Goal: Transaction & Acquisition: Purchase product/service

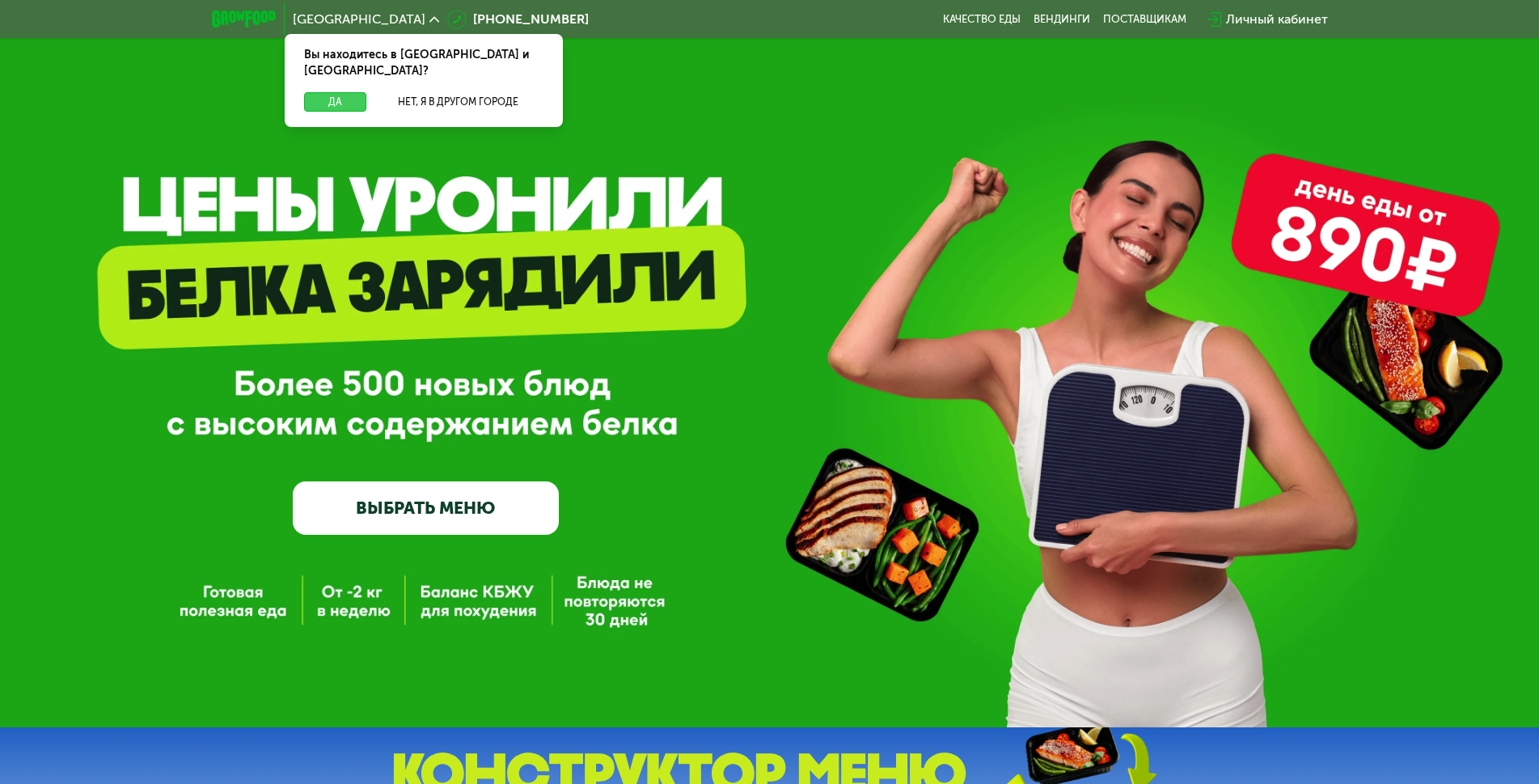
click at [342, 93] on button "Да" at bounding box center [336, 102] width 62 height 20
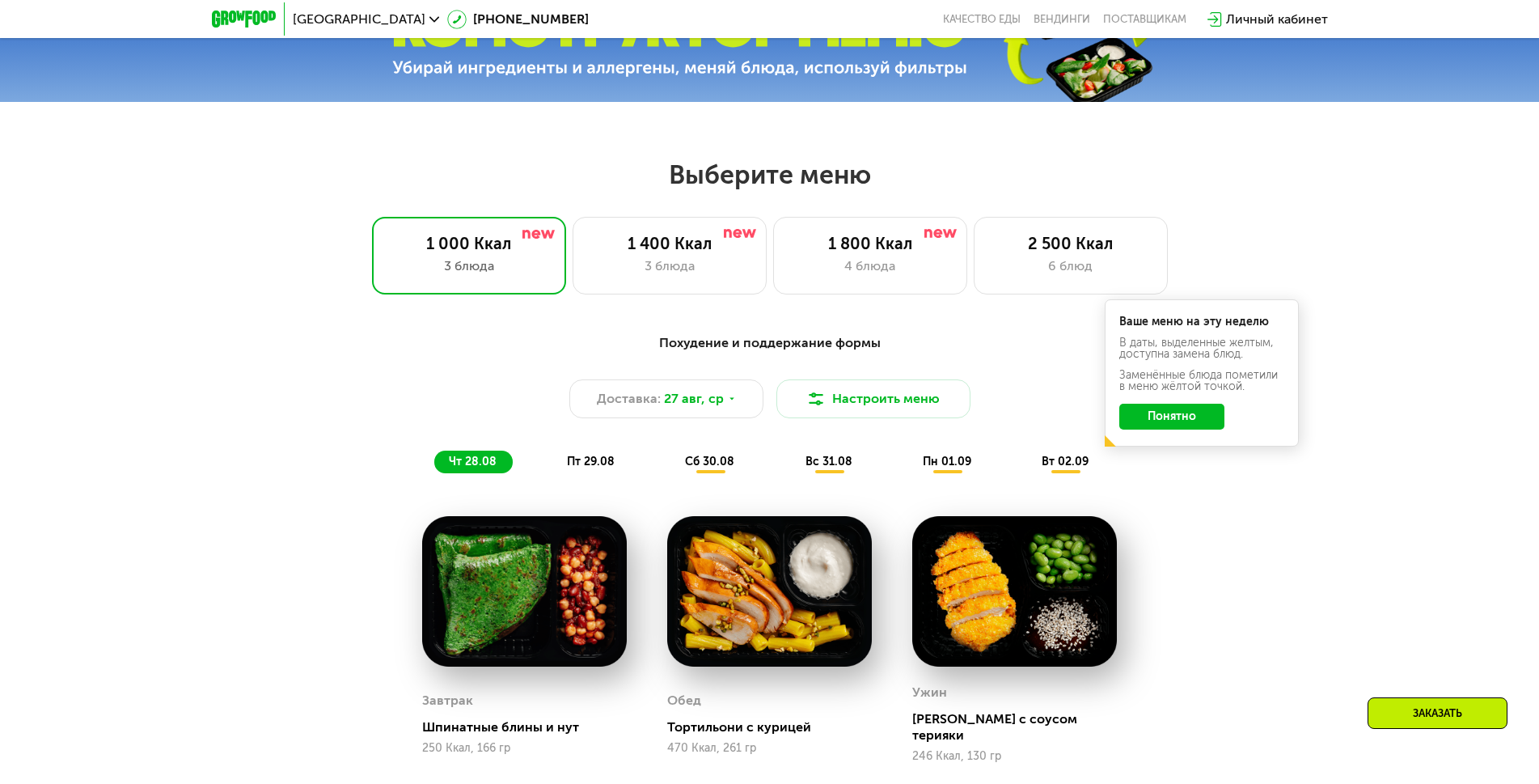
scroll to position [809, 0]
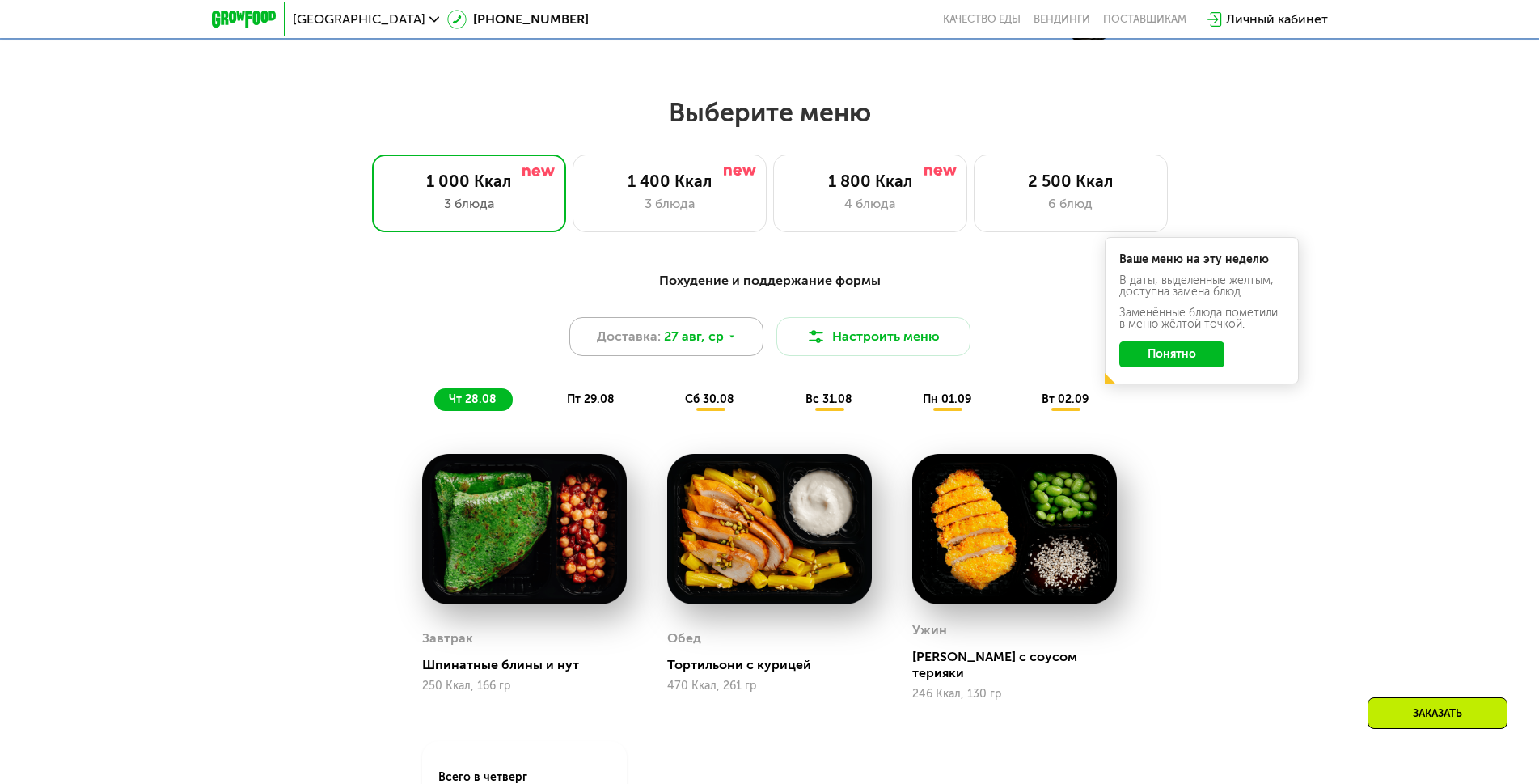
click at [731, 337] on use at bounding box center [732, 335] width 4 height 3
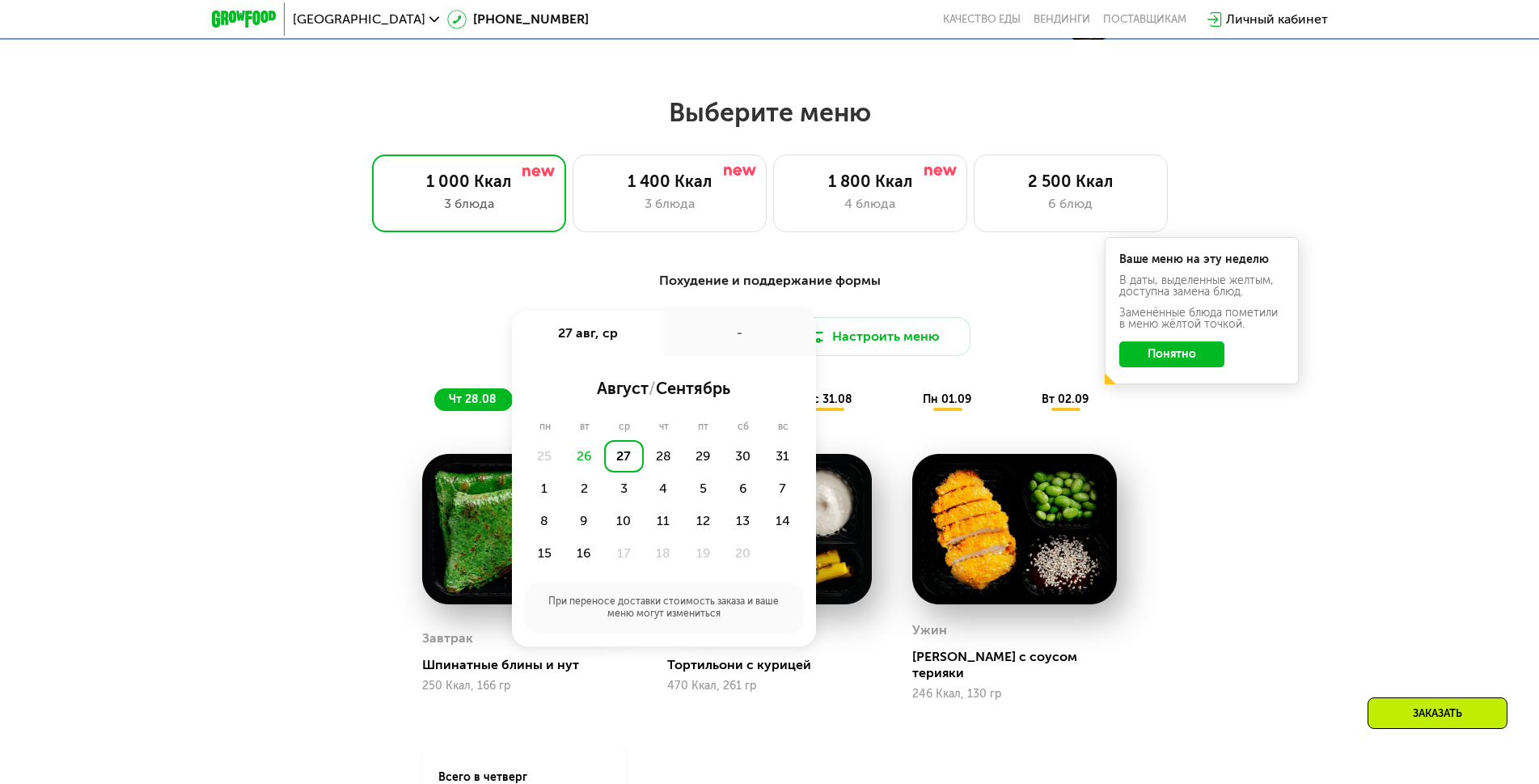
click at [732, 342] on div "-" at bounding box center [740, 333] width 152 height 45
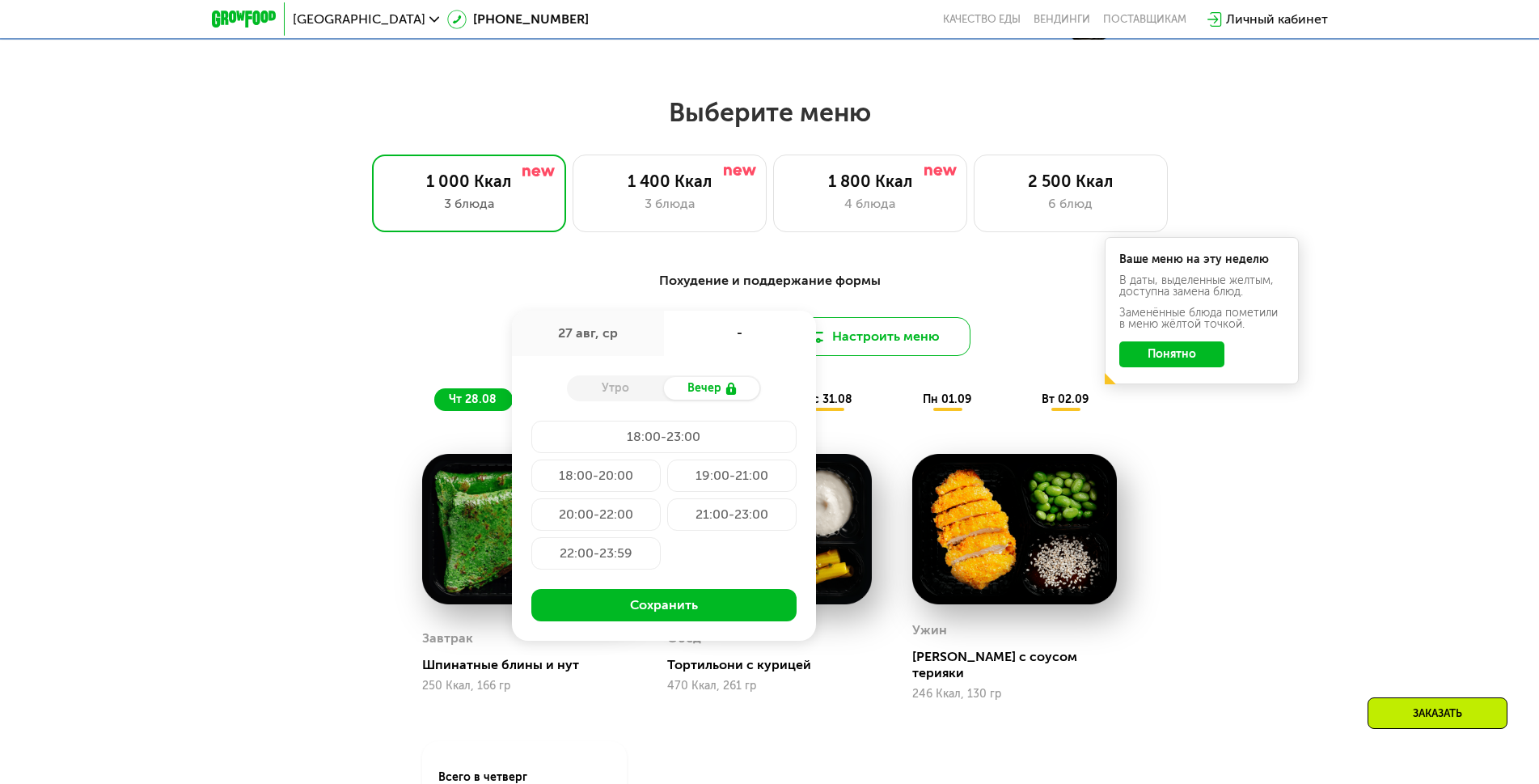
drag, startPoint x: 941, startPoint y: 339, endPoint x: 942, endPoint y: 330, distance: 9.1
click at [941, 335] on button "Настроить меню" at bounding box center [873, 336] width 194 height 39
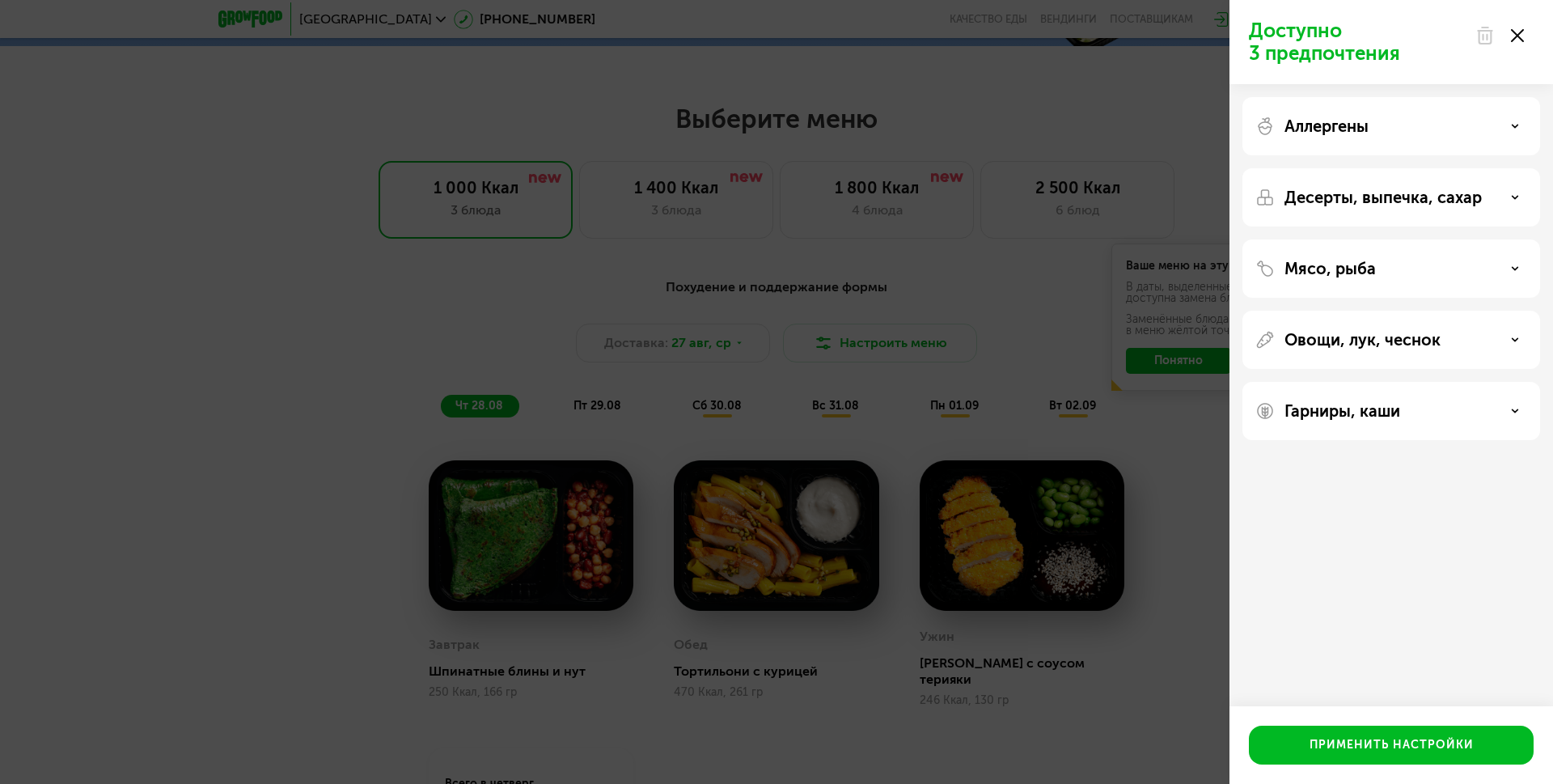
click at [328, 310] on div "Доступно 3 предпочтения Аллергены Десерты, выпечка, сахар Мясо, рыба Овощи, лук…" at bounding box center [776, 392] width 1553 height 784
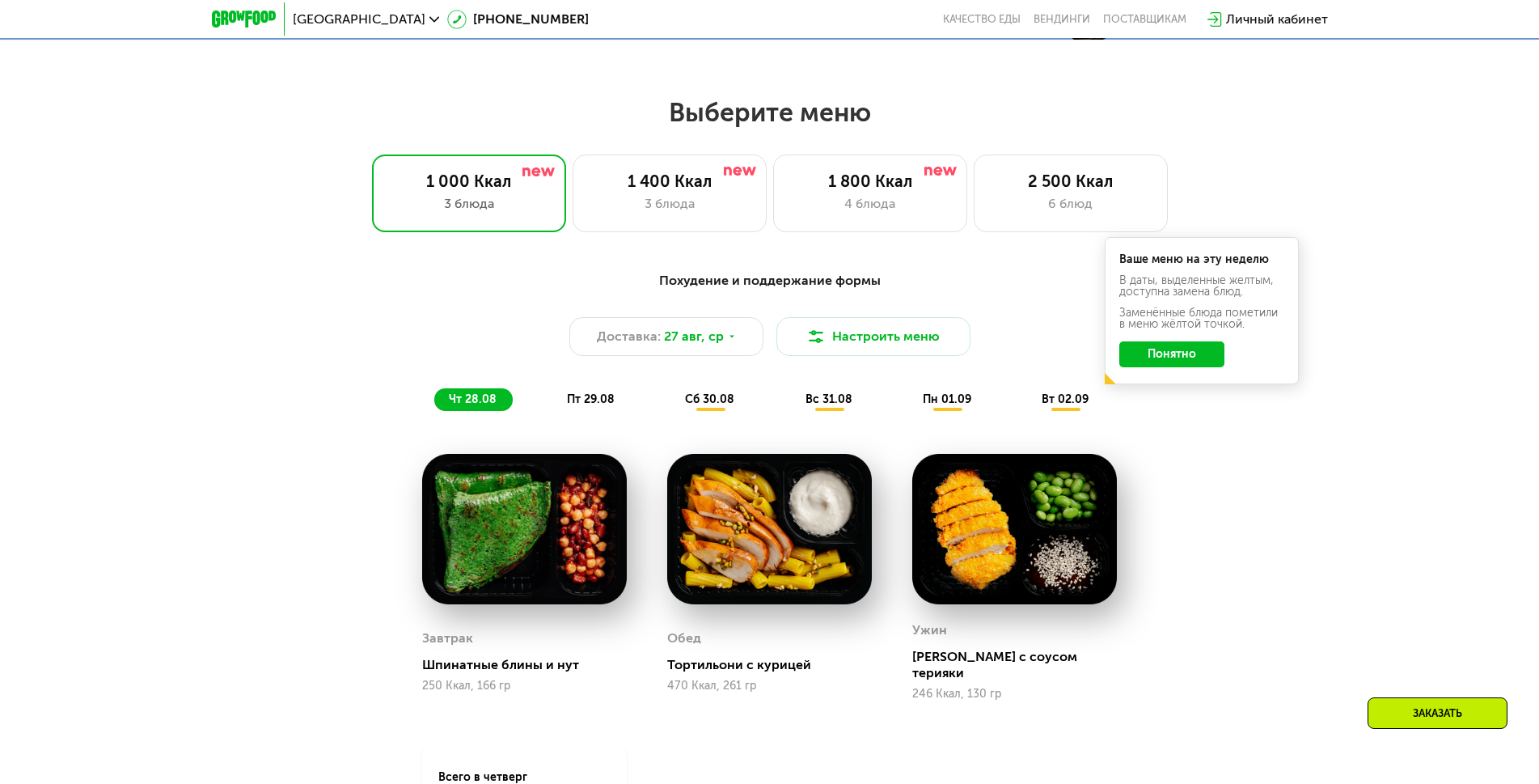
click at [1197, 358] on button "Понятно" at bounding box center [1172, 354] width 105 height 26
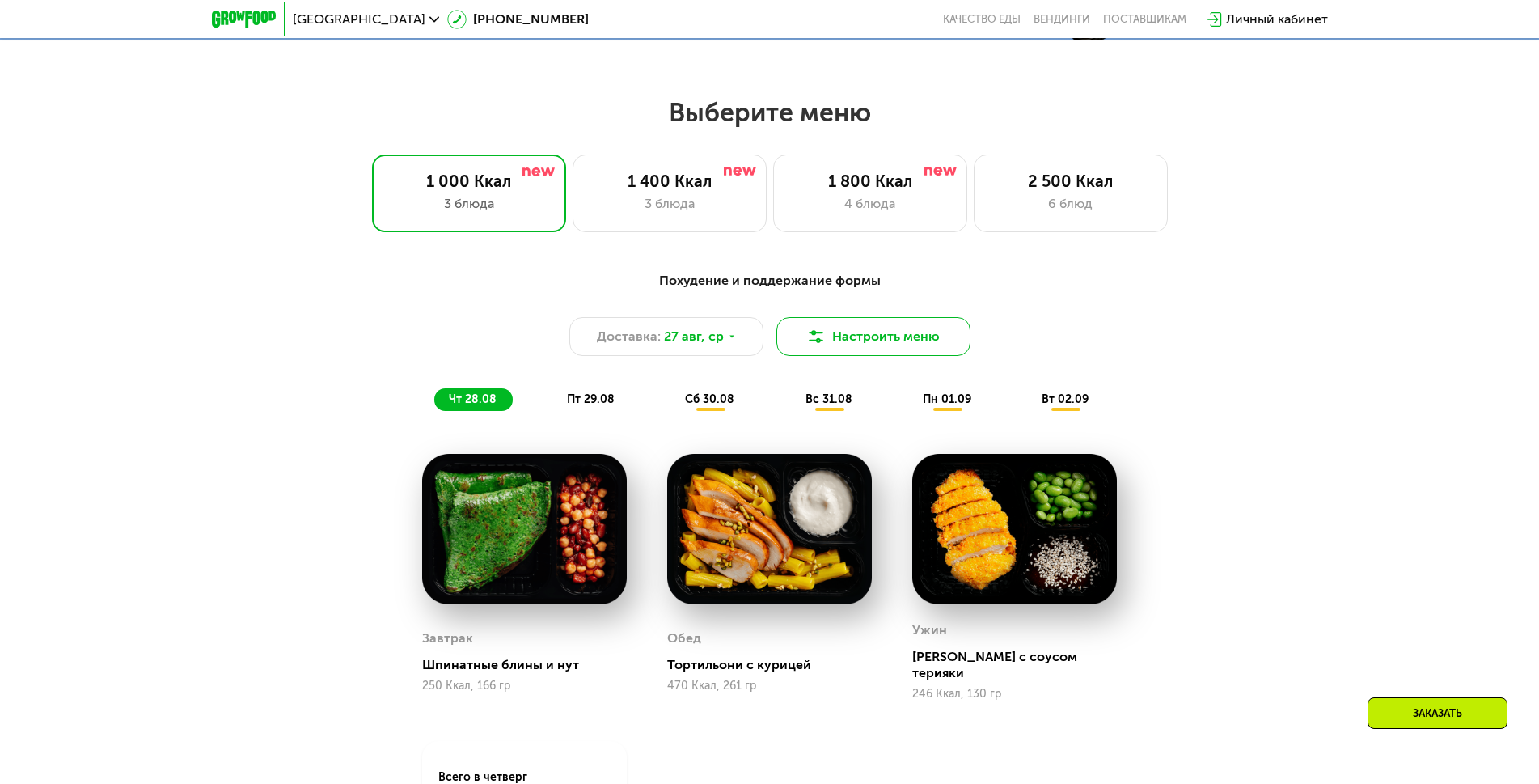
click at [915, 346] on button "Настроить меню" at bounding box center [873, 336] width 194 height 39
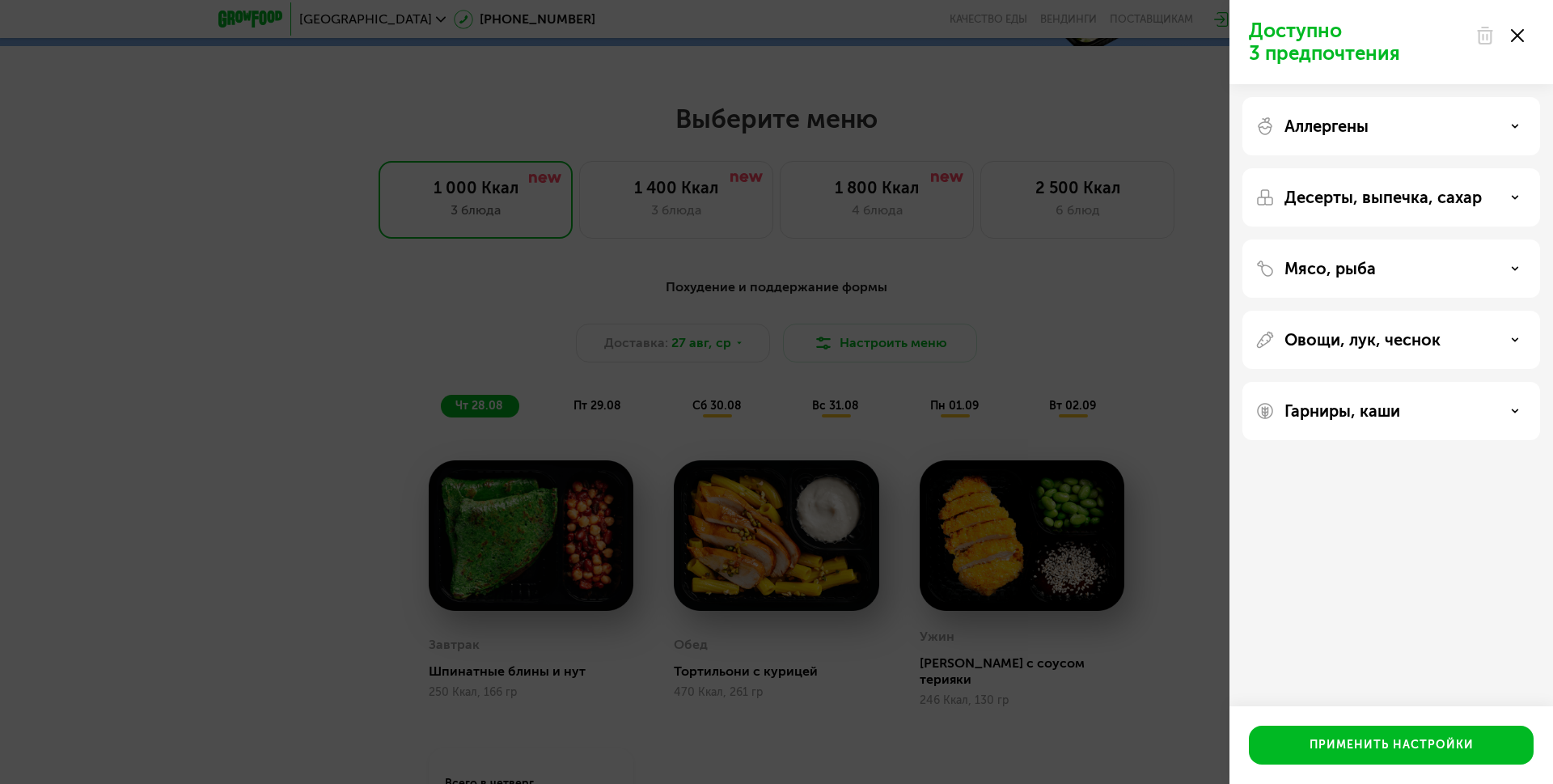
click at [1394, 239] on div "Десерты, выпечка, сахар" at bounding box center [1391, 268] width 297 height 58
click at [1500, 198] on div "Десерты, выпечка, сахар" at bounding box center [1390, 198] width 271 height 20
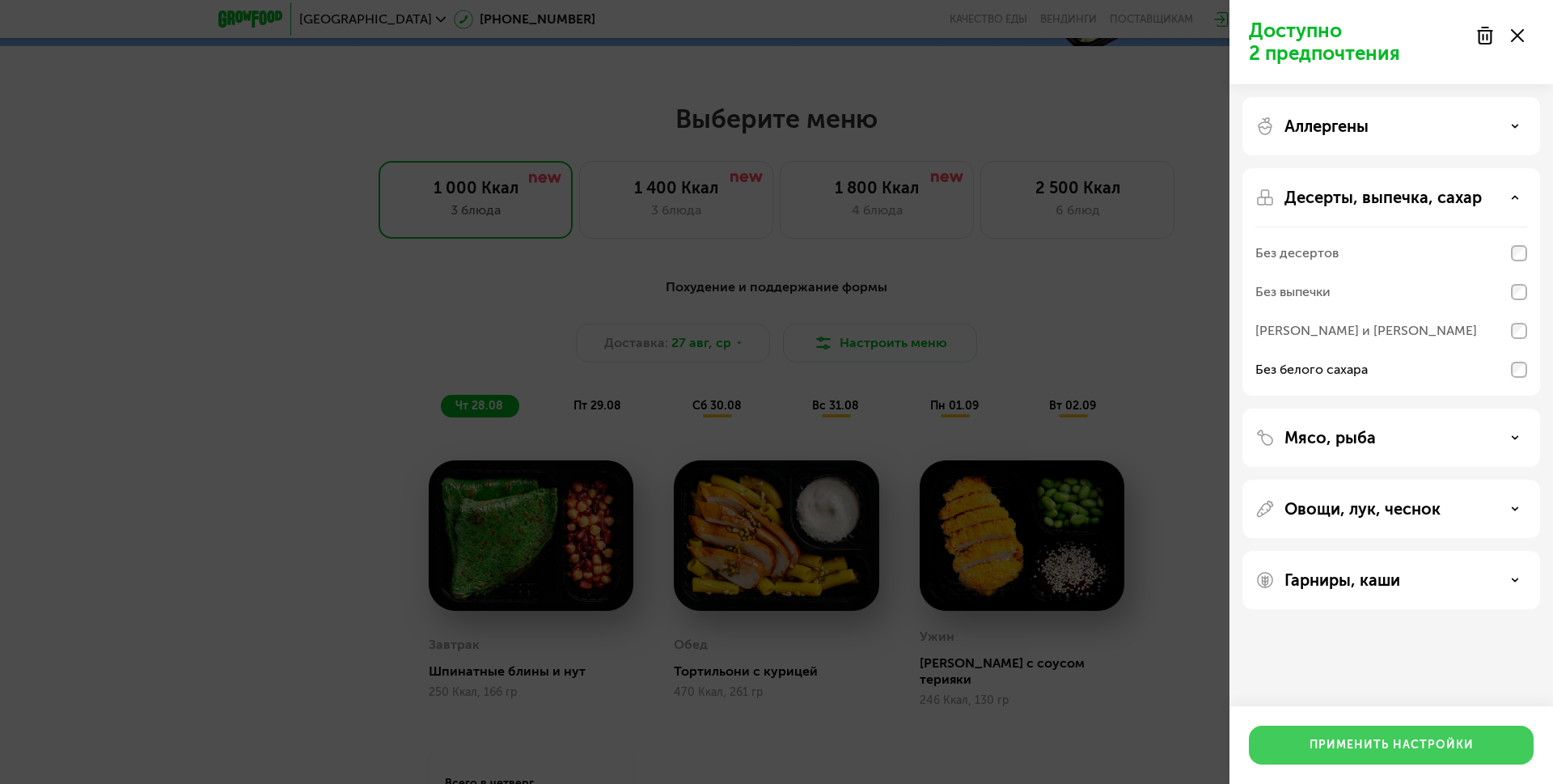
click at [1393, 746] on div "Применить настройки" at bounding box center [1391, 745] width 164 height 16
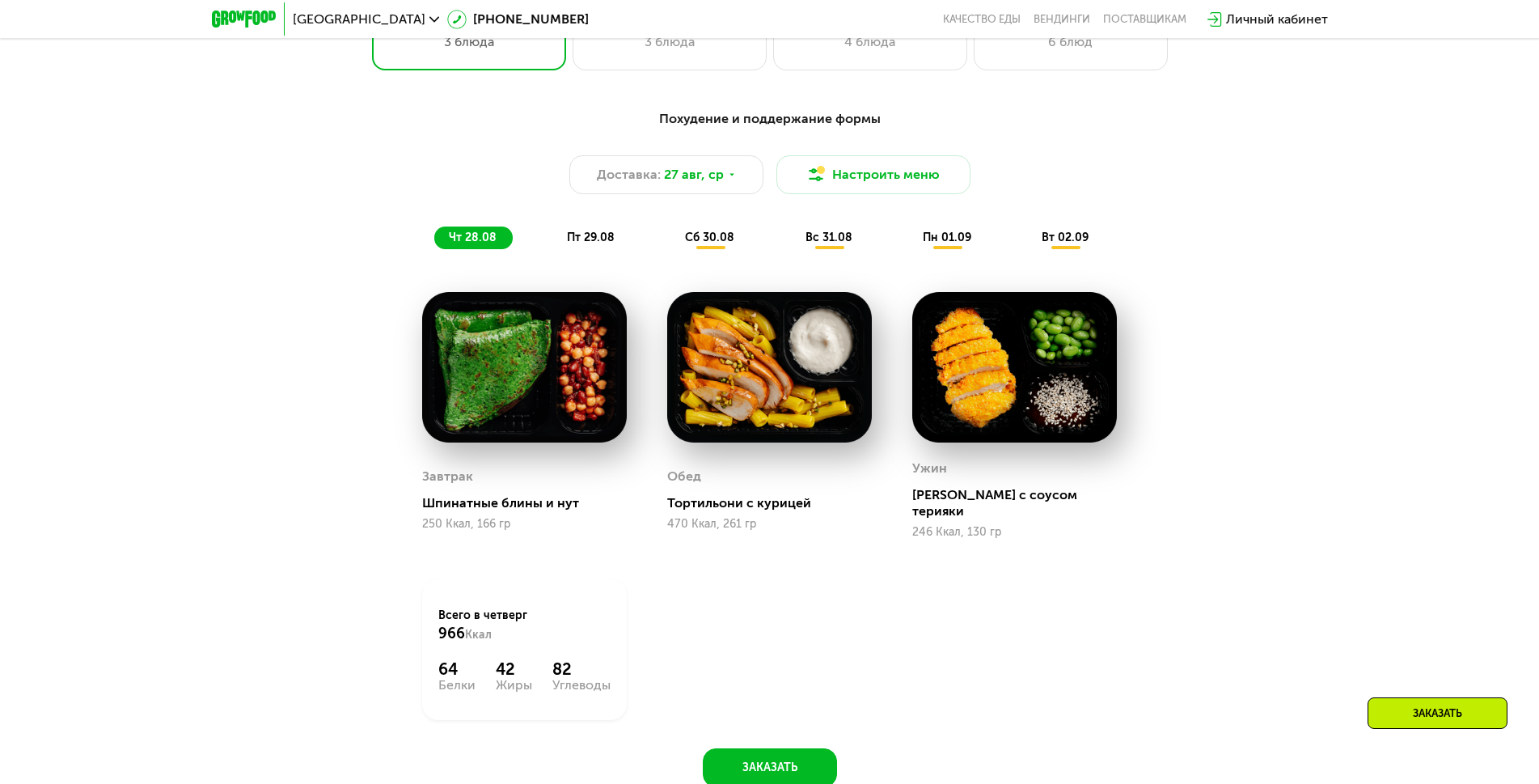
scroll to position [1051, 0]
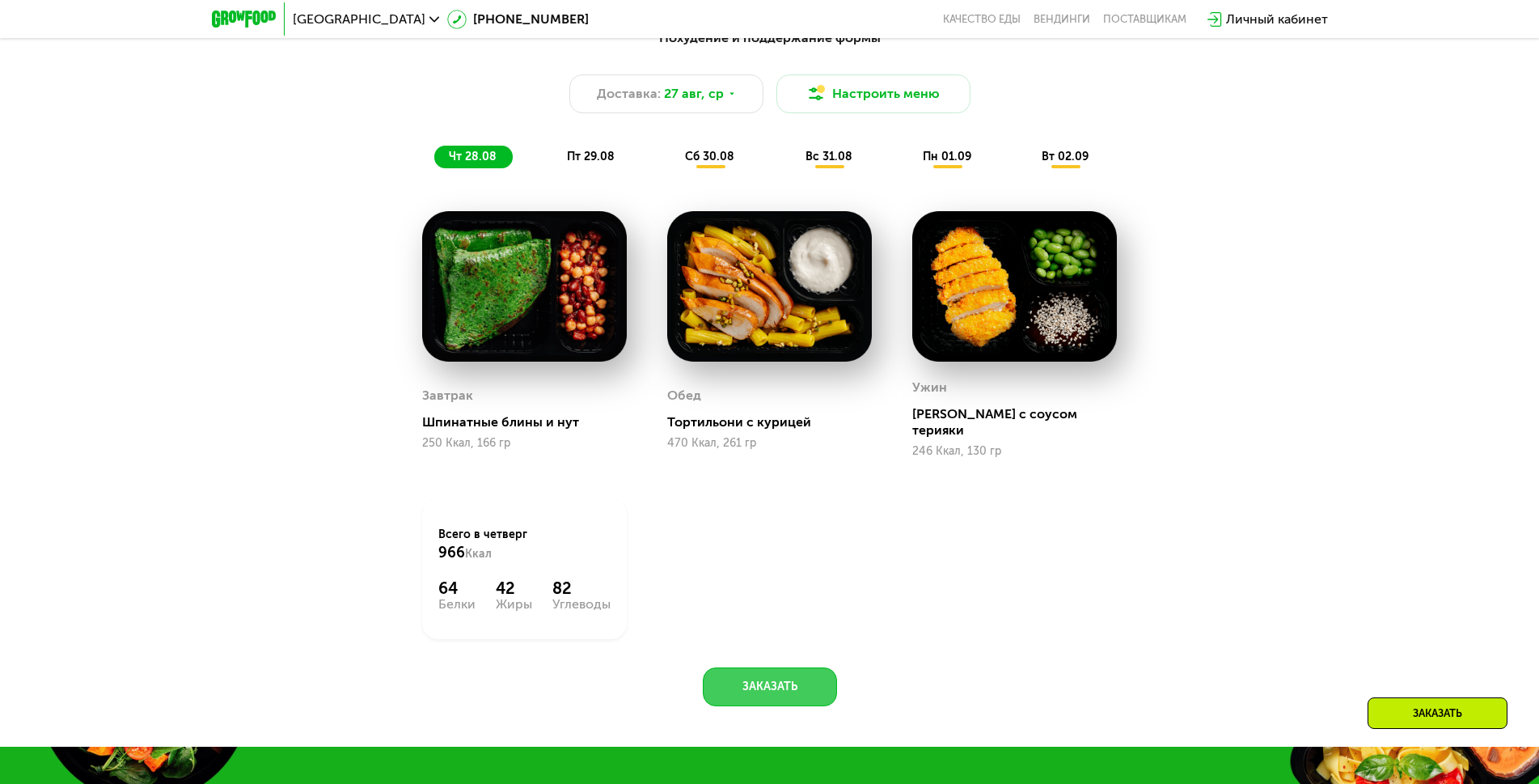
click at [774, 677] on button "Заказать" at bounding box center [770, 687] width 134 height 39
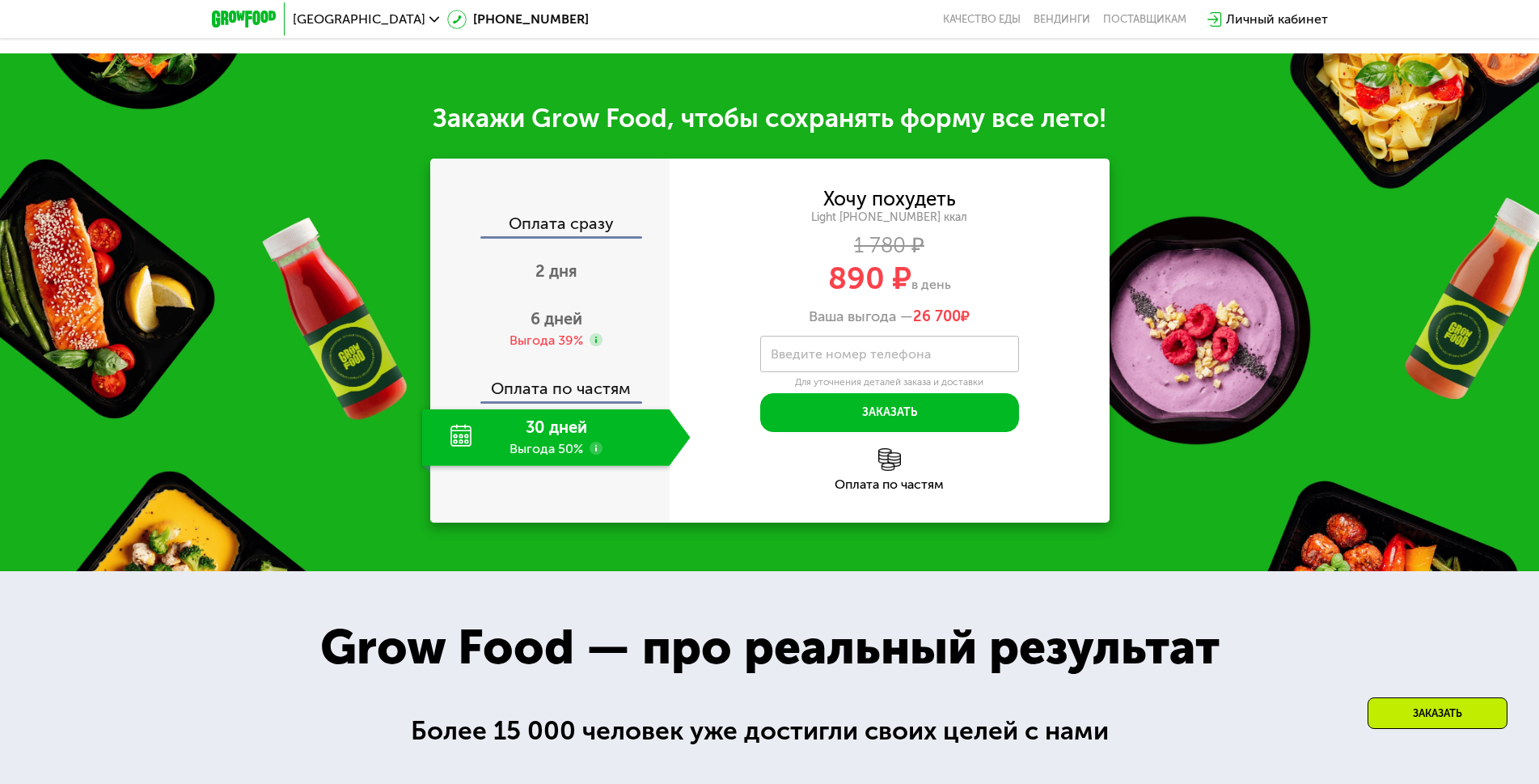
scroll to position [1788, 0]
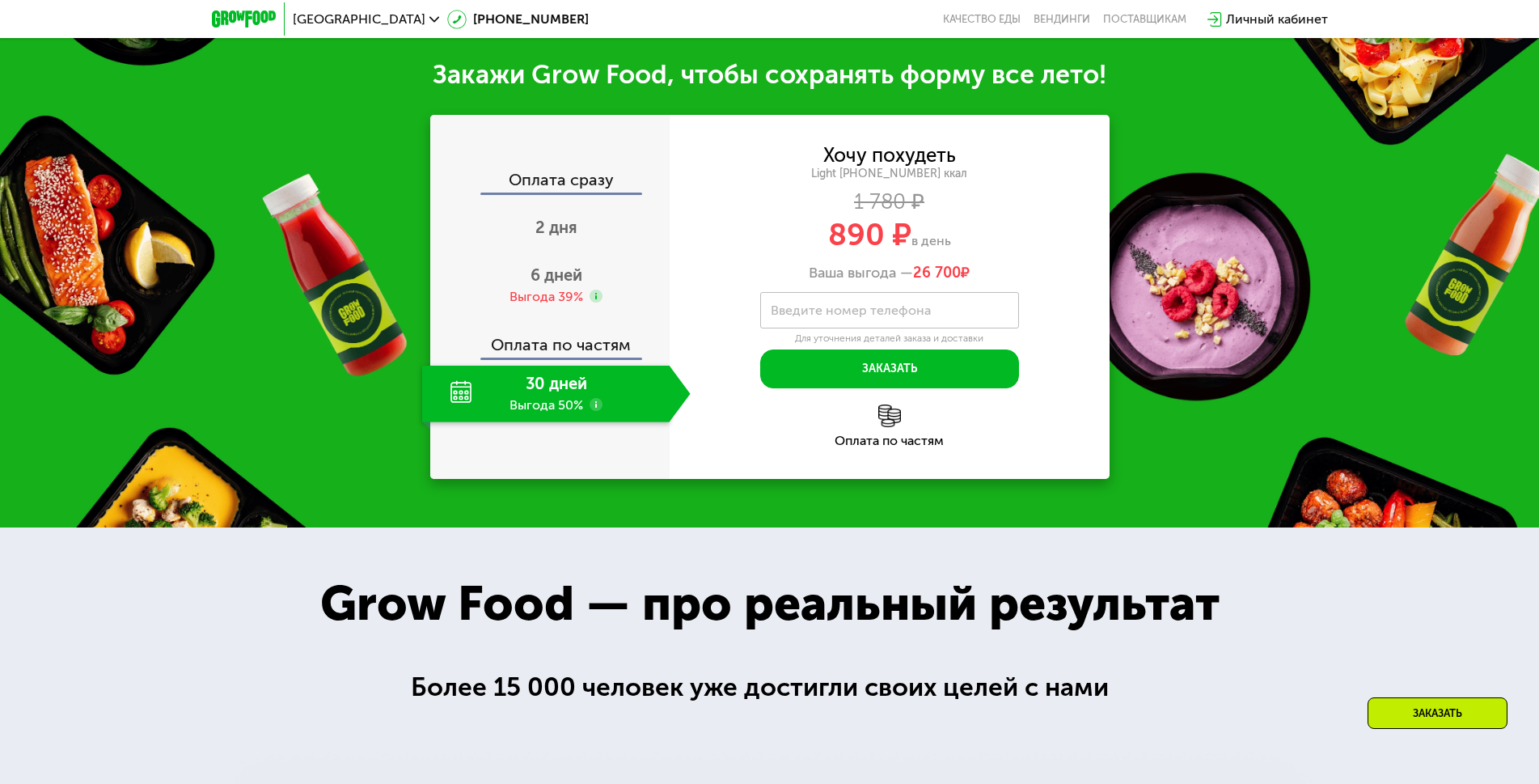
click at [598, 387] on div "30 дней Выгода 50%" at bounding box center [546, 394] width 247 height 57
click at [555, 225] on span "2 дня" at bounding box center [556, 227] width 42 height 20
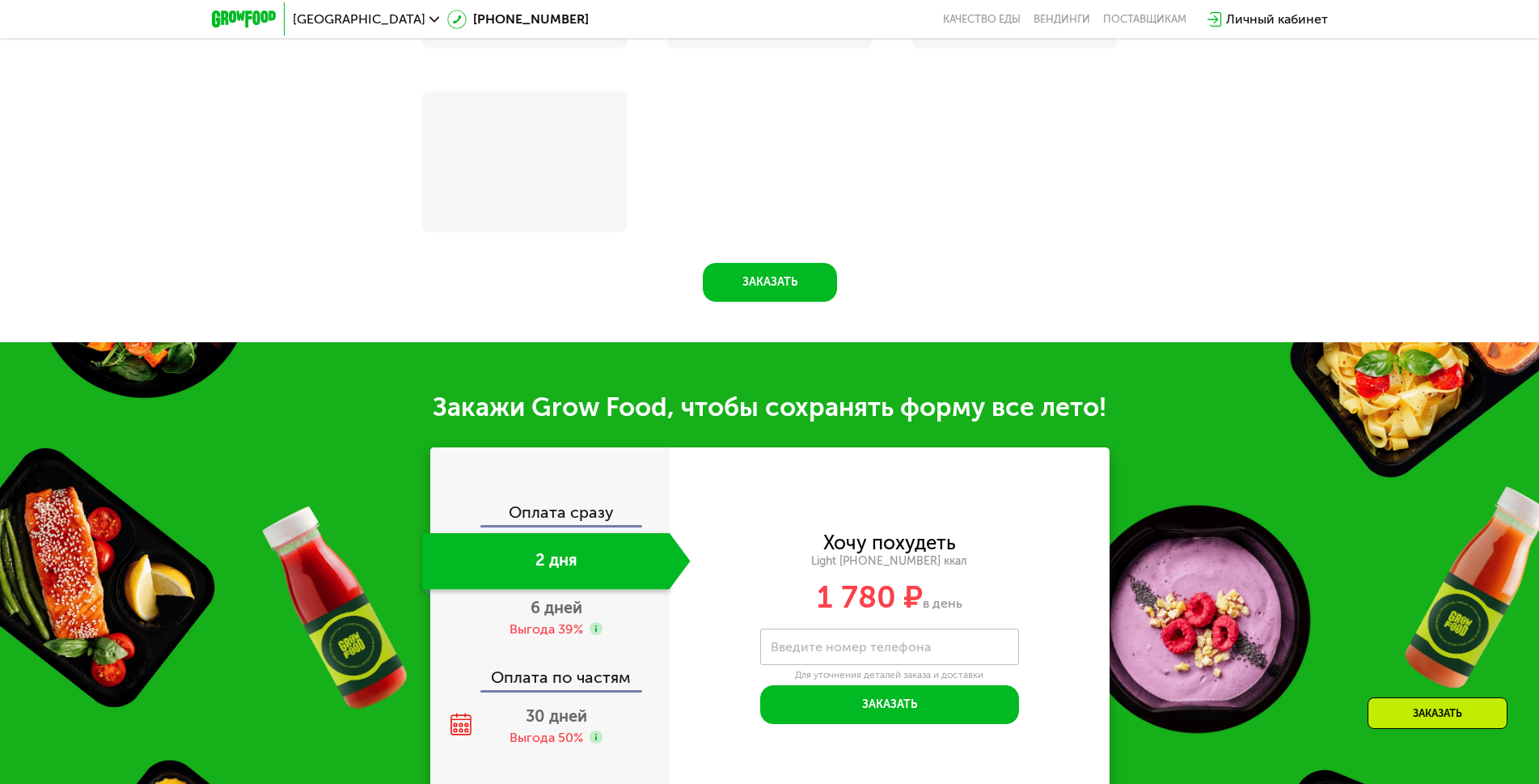
scroll to position [2137, 0]
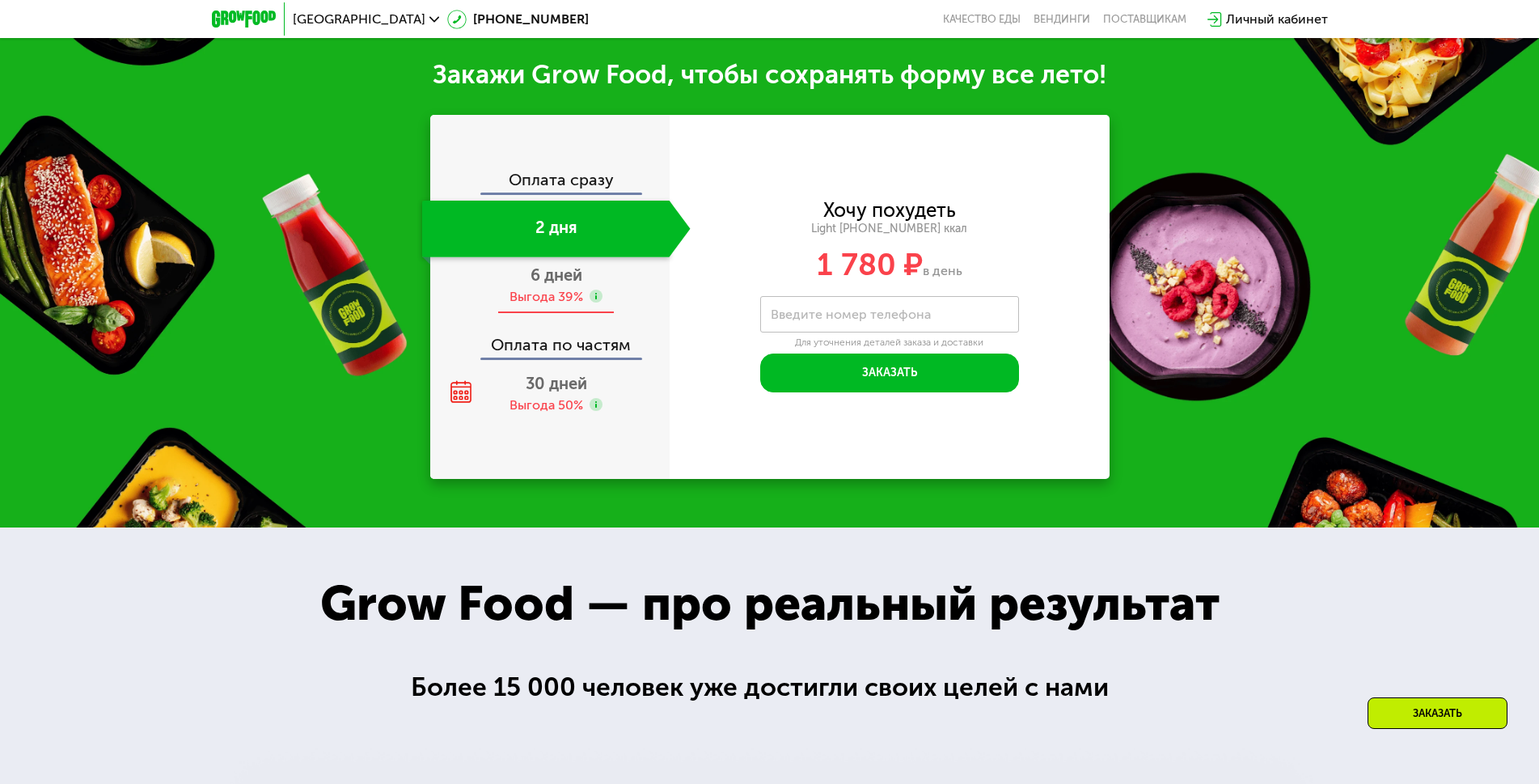
click at [553, 273] on span "6 дней" at bounding box center [556, 275] width 52 height 20
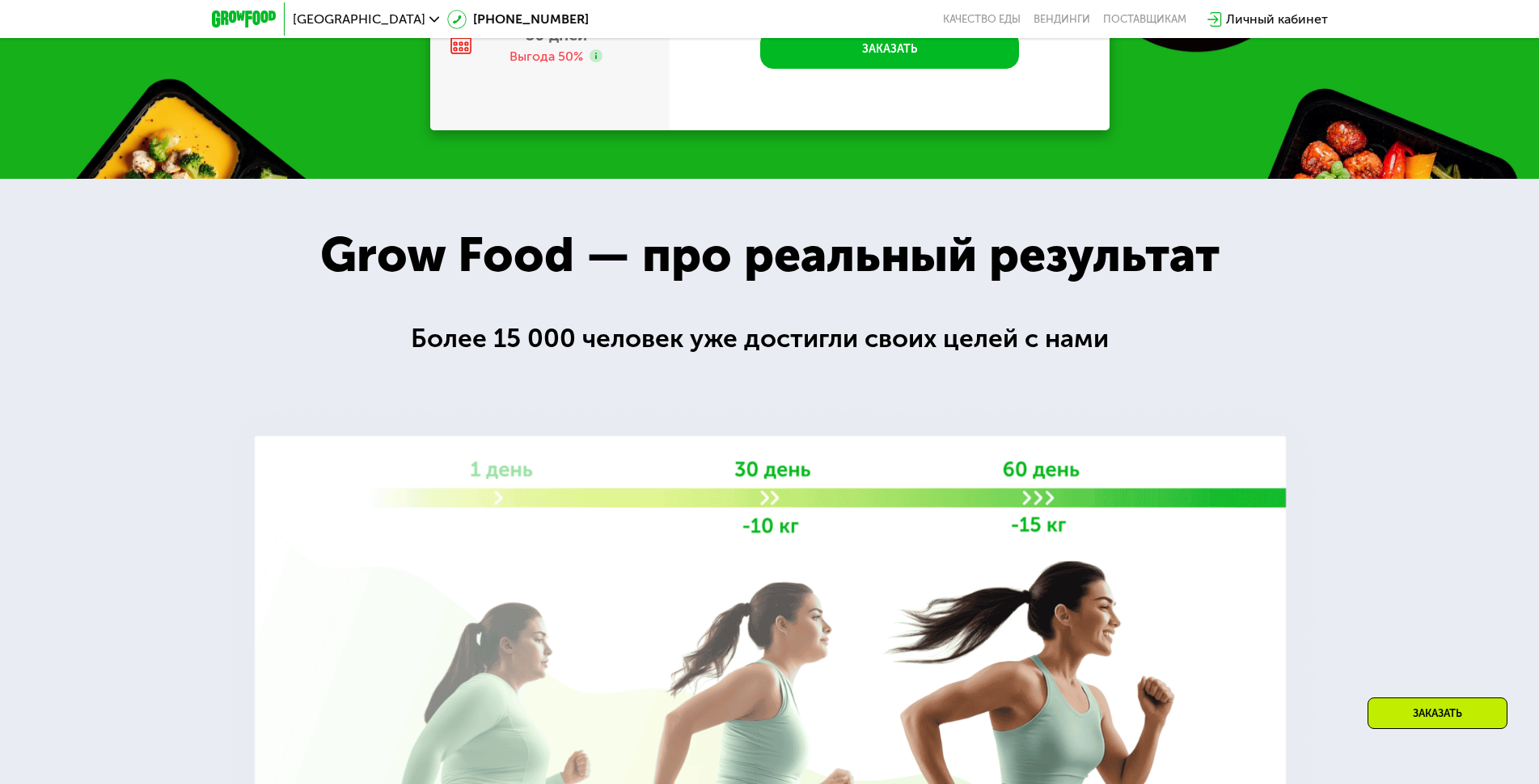
scroll to position [1788, 0]
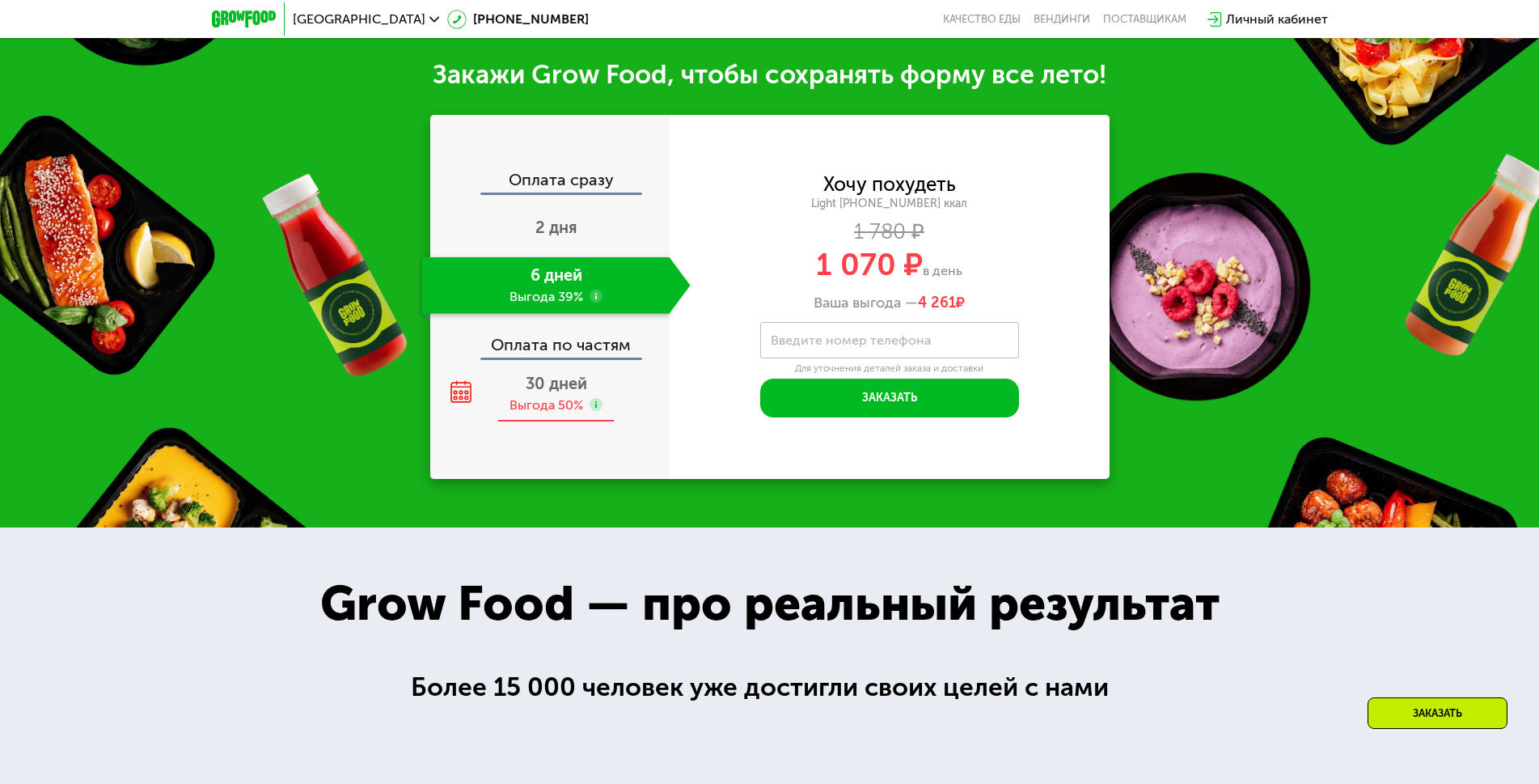
click at [561, 380] on span "30 дней" at bounding box center [556, 384] width 61 height 20
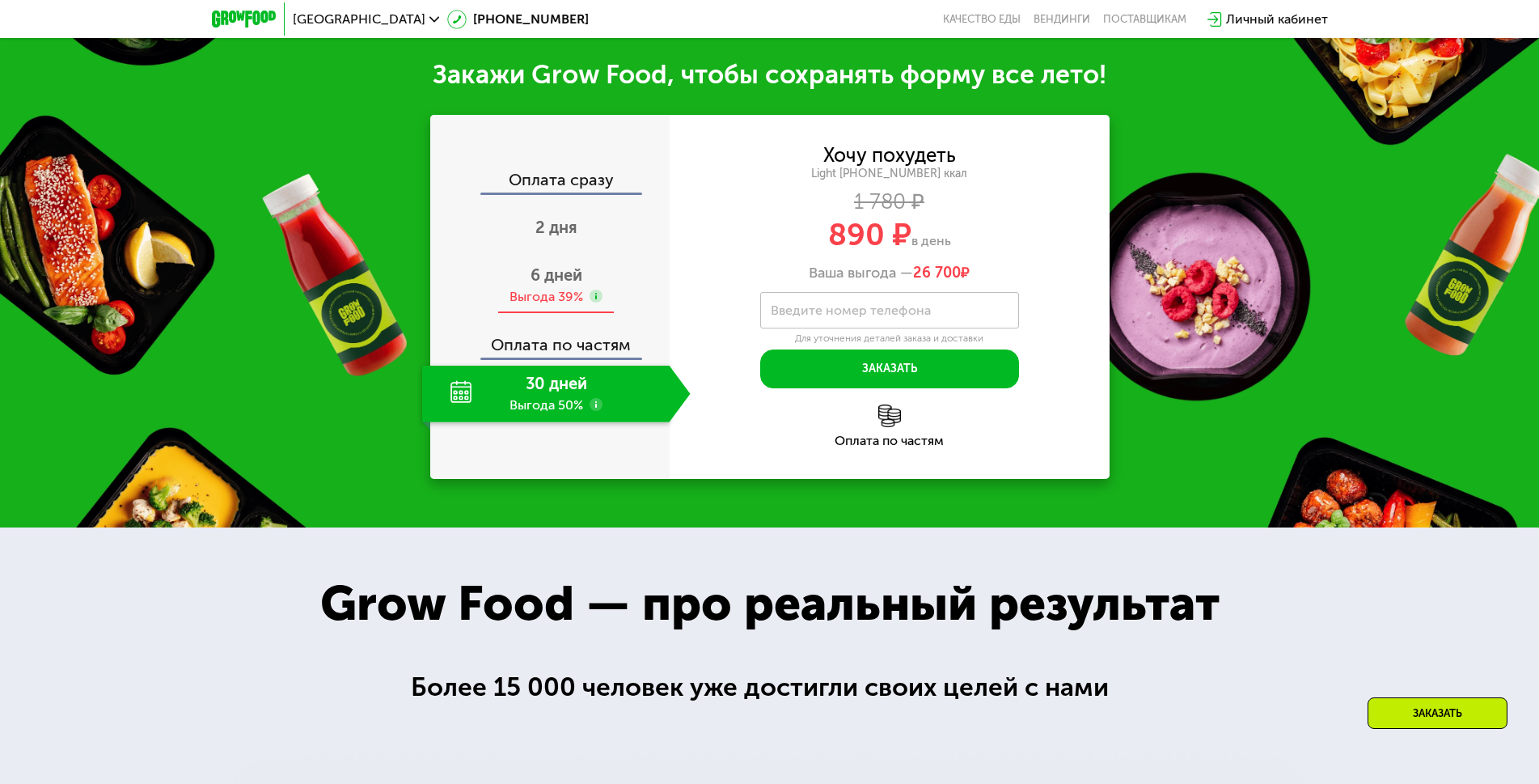
click at [567, 277] on div "6 дней Выгода 39%" at bounding box center [556, 286] width 269 height 57
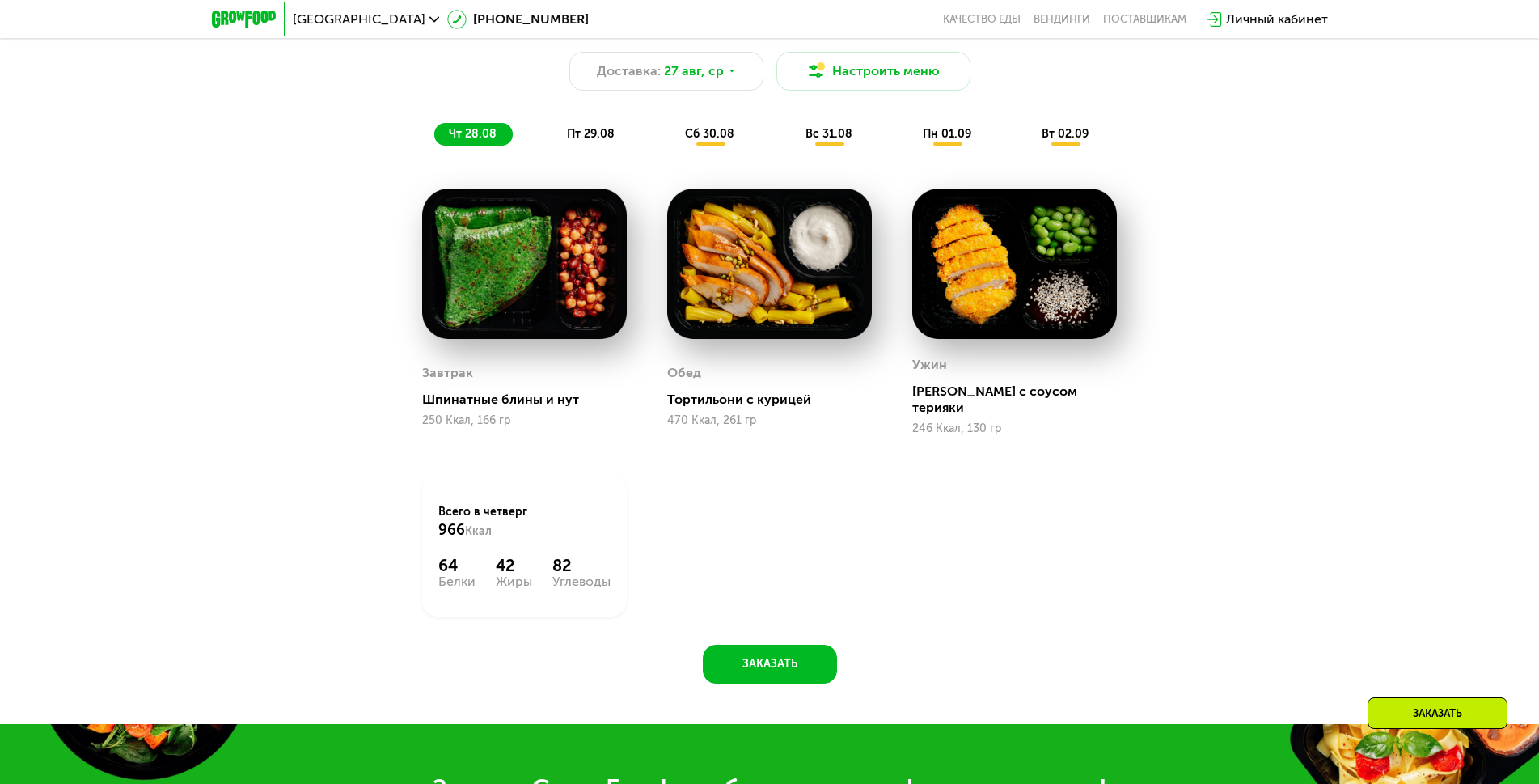
scroll to position [1060, 0]
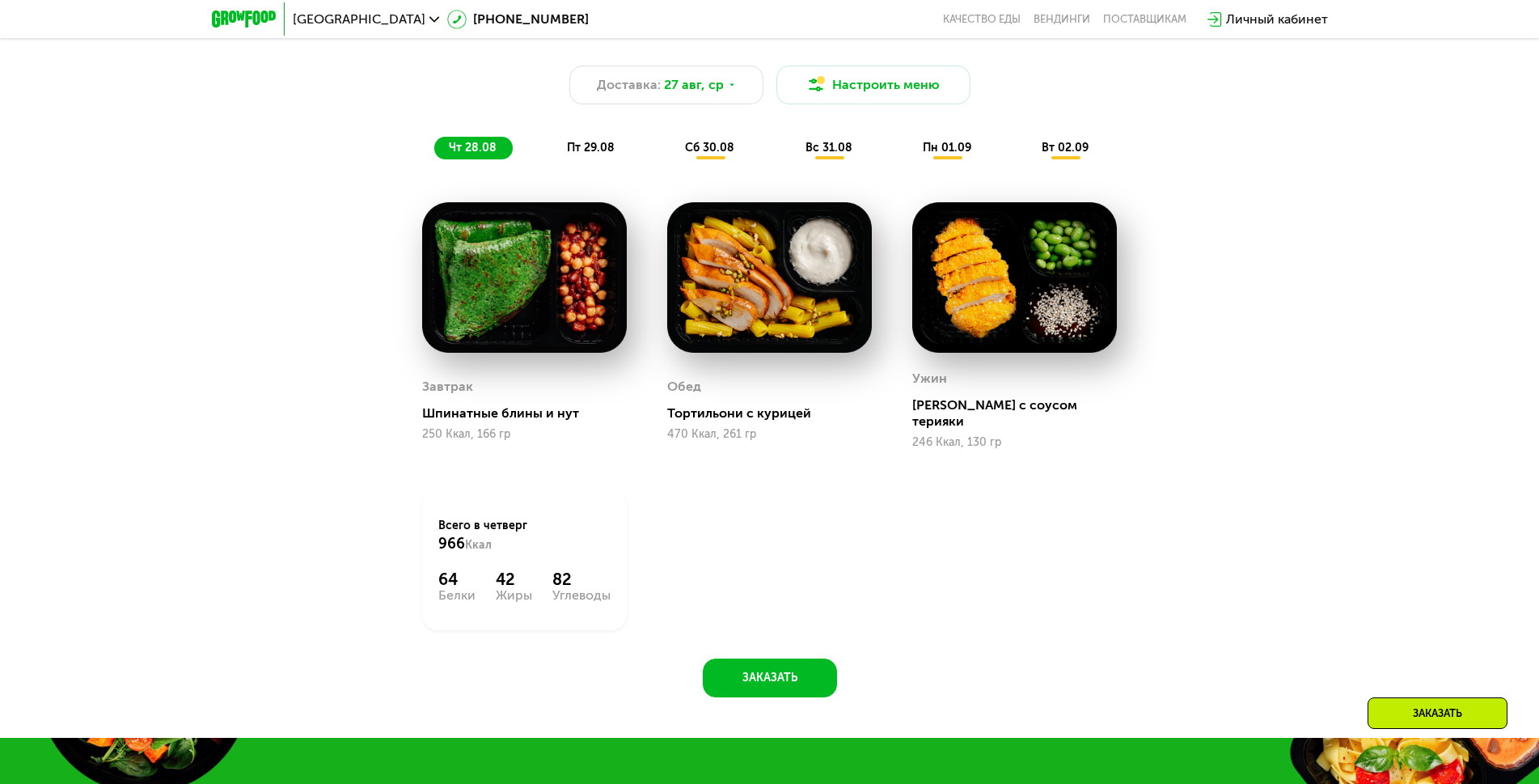
click at [595, 151] on span "пт 29.08" at bounding box center [591, 147] width 48 height 13
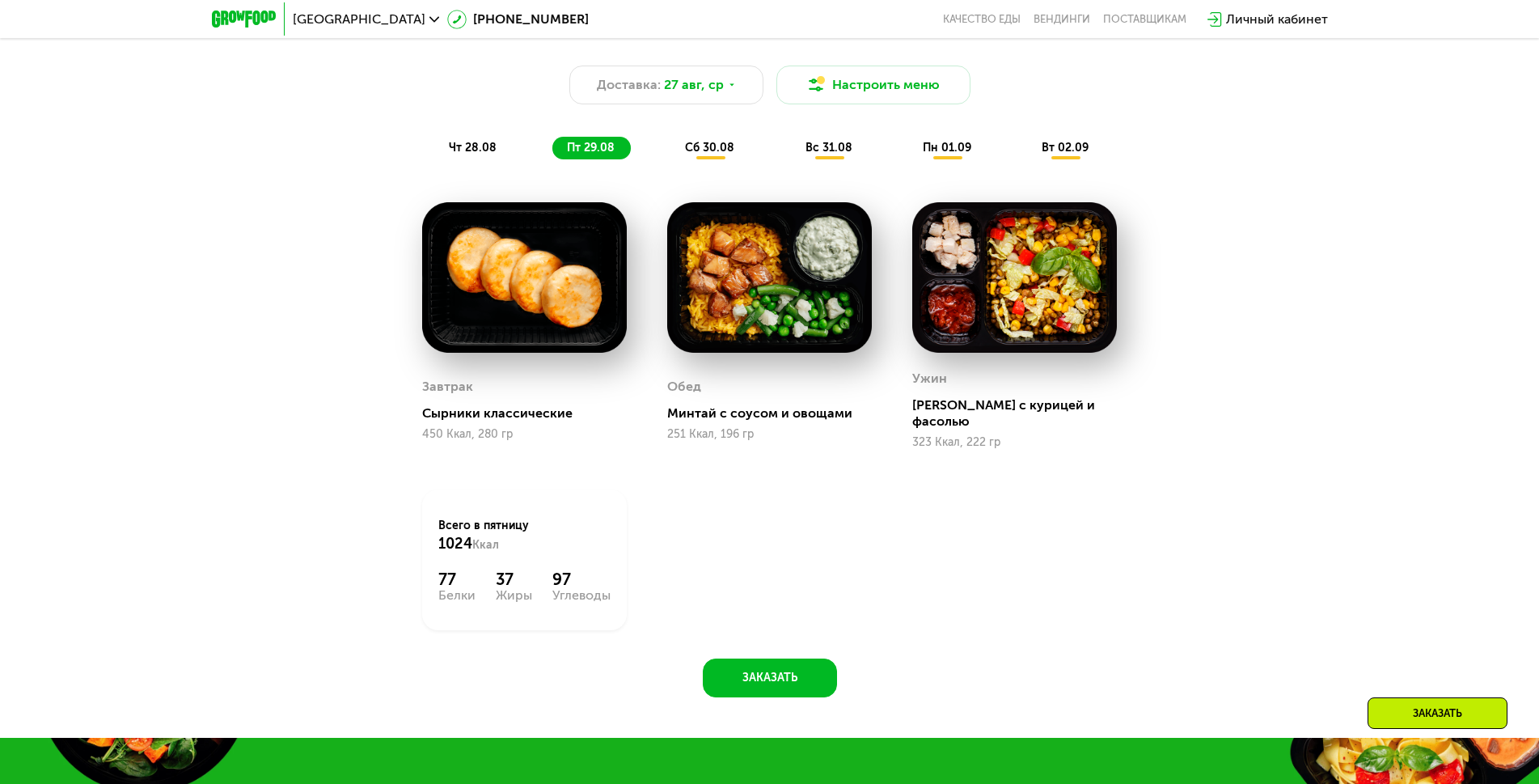
click at [791, 143] on div "сб 30.08" at bounding box center [830, 148] width 77 height 22
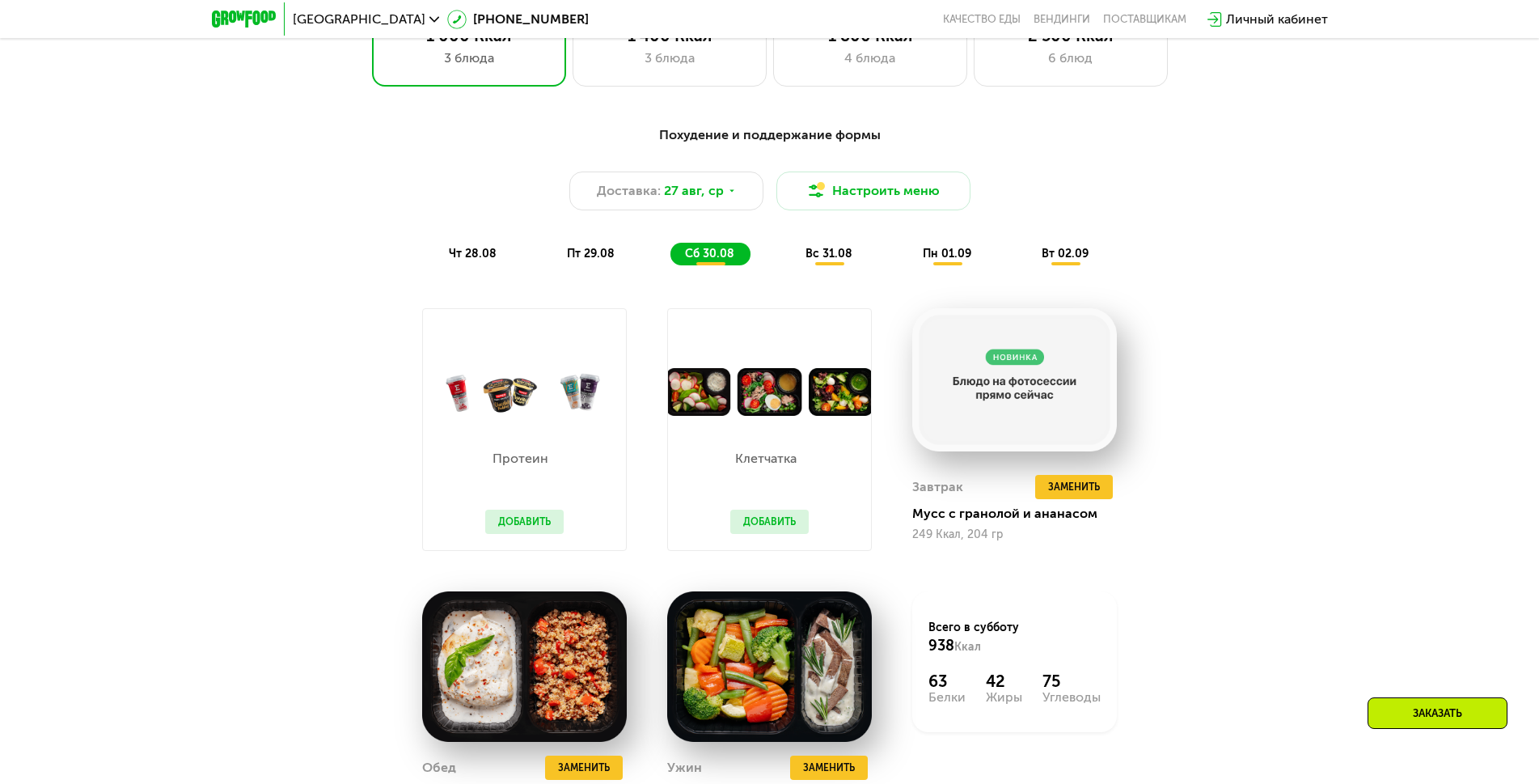
scroll to position [980, 0]
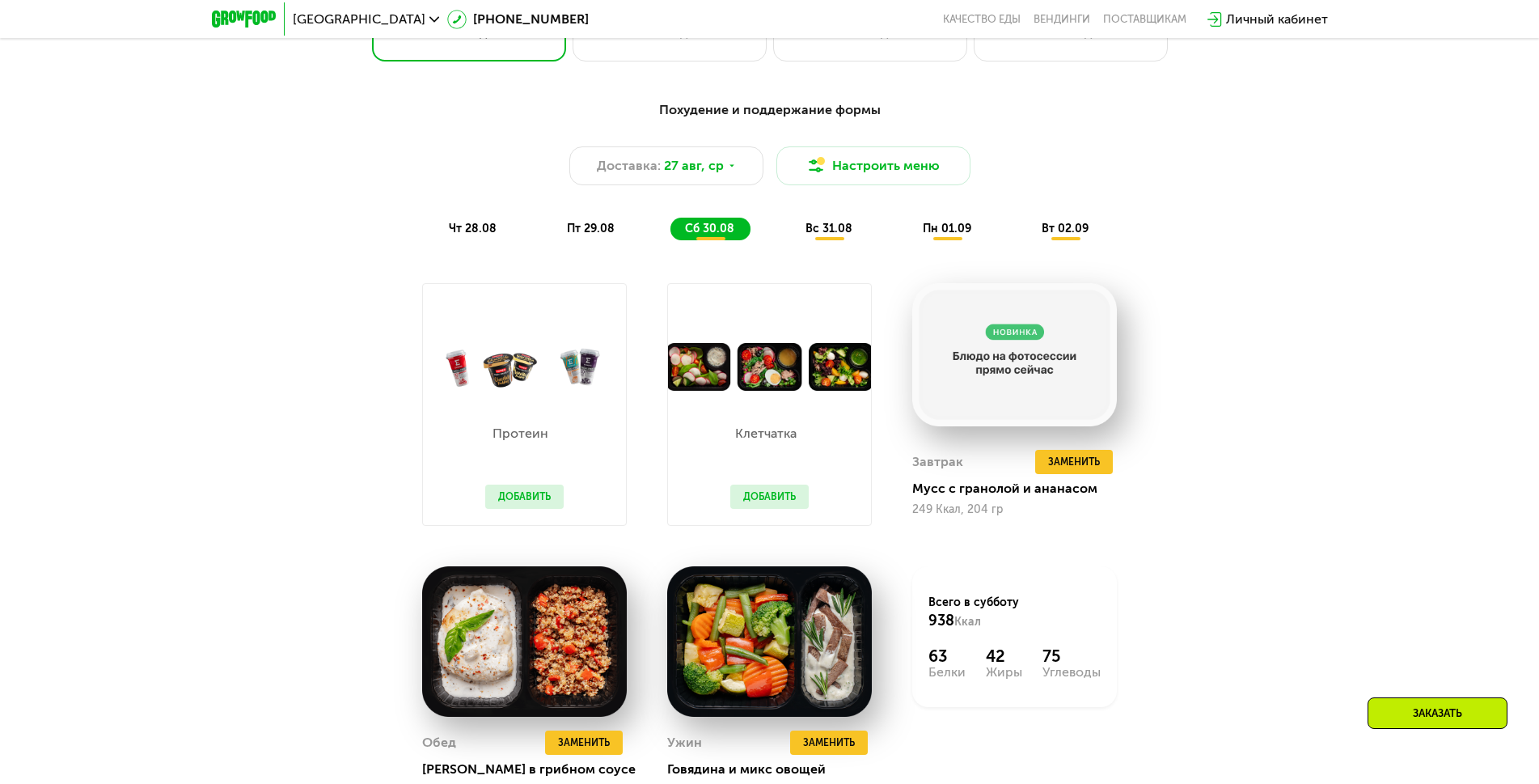
click at [909, 226] on div "вс 31.08" at bounding box center [948, 228] width 79 height 22
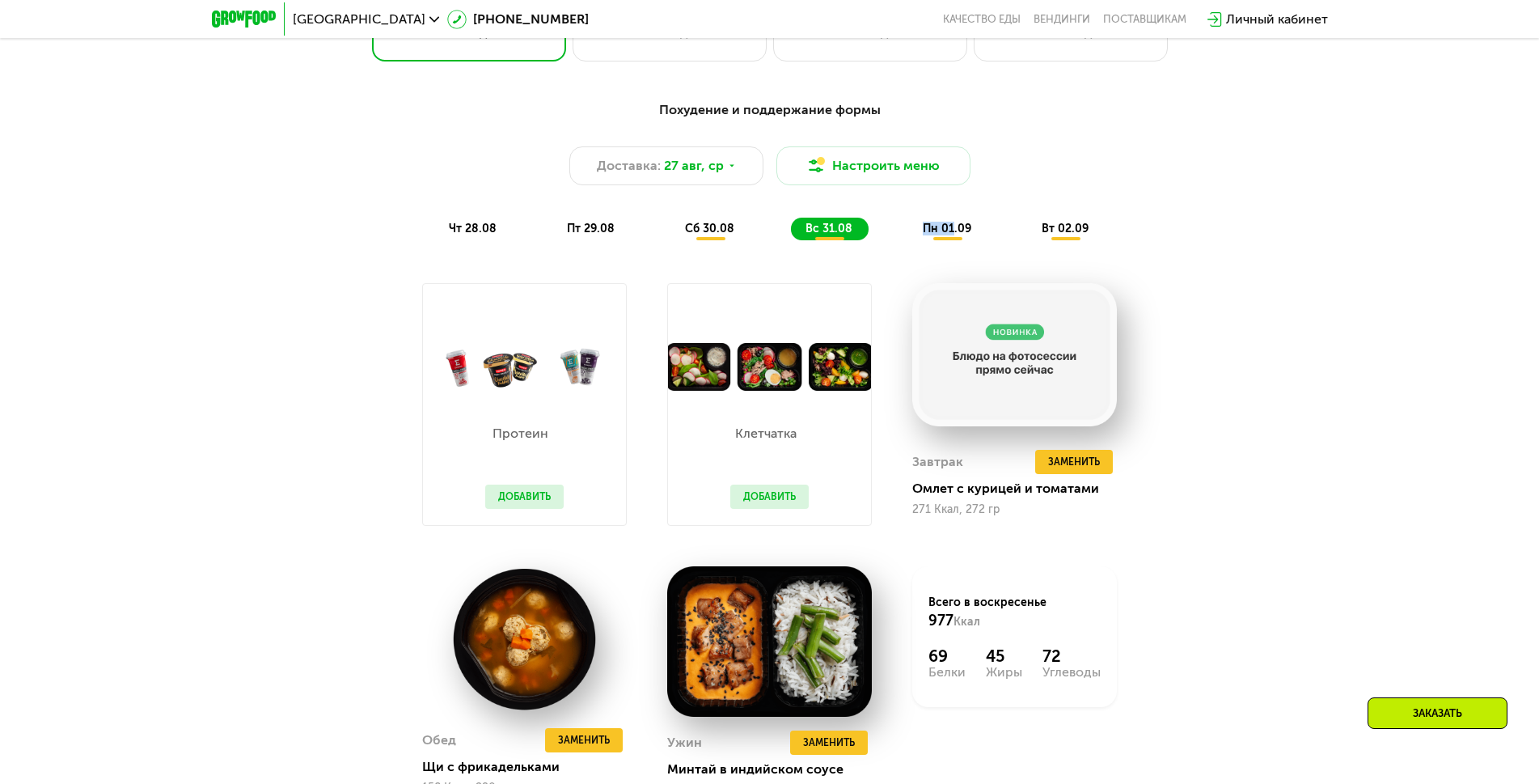
click at [953, 247] on div "Похудение и поддержание формы Доставка: [DATE] Настроить меню чт 28.08 пт 29.08…" at bounding box center [770, 170] width 977 height 159
click at [952, 230] on span "пн 01.09" at bounding box center [947, 228] width 49 height 13
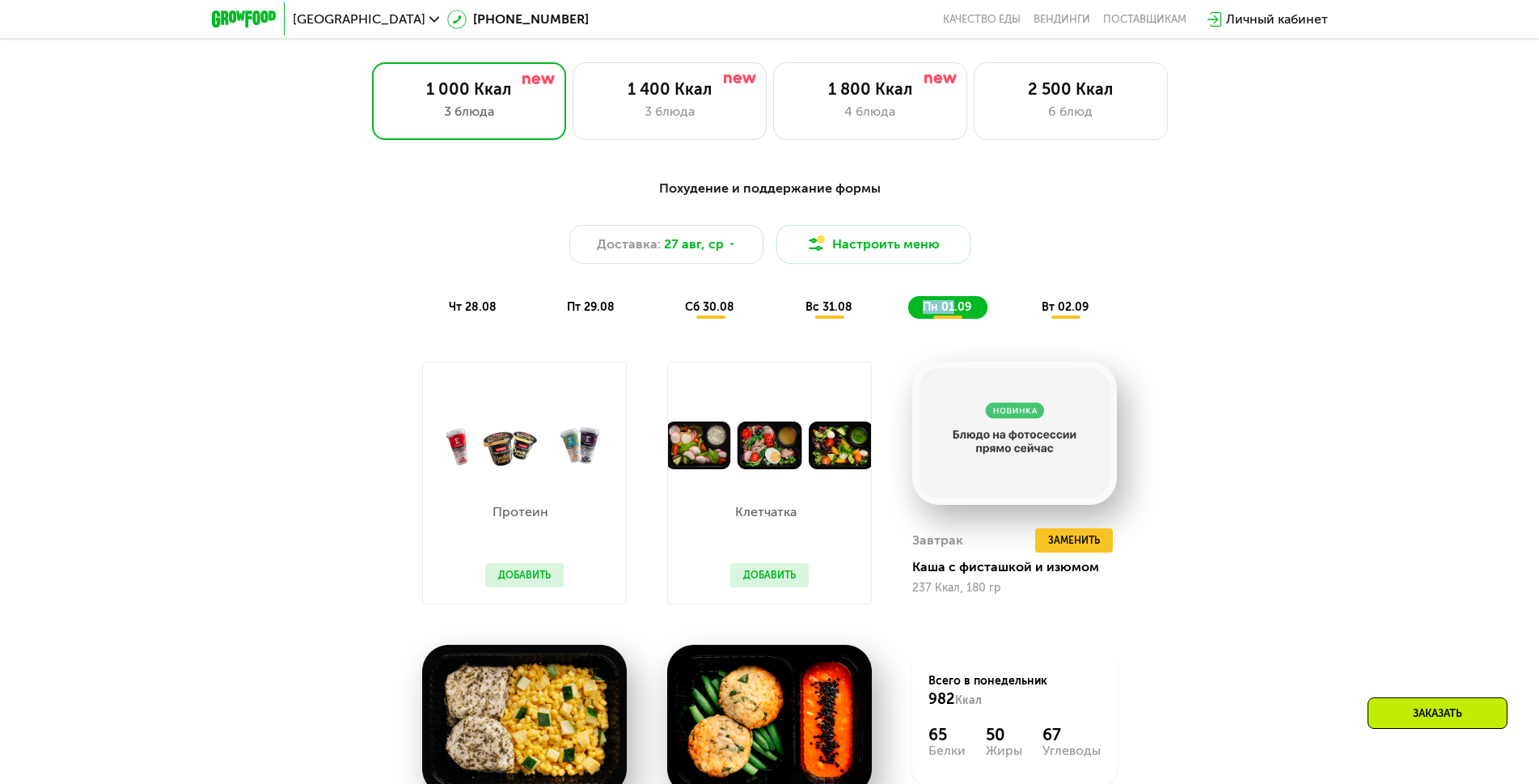
scroll to position [899, 0]
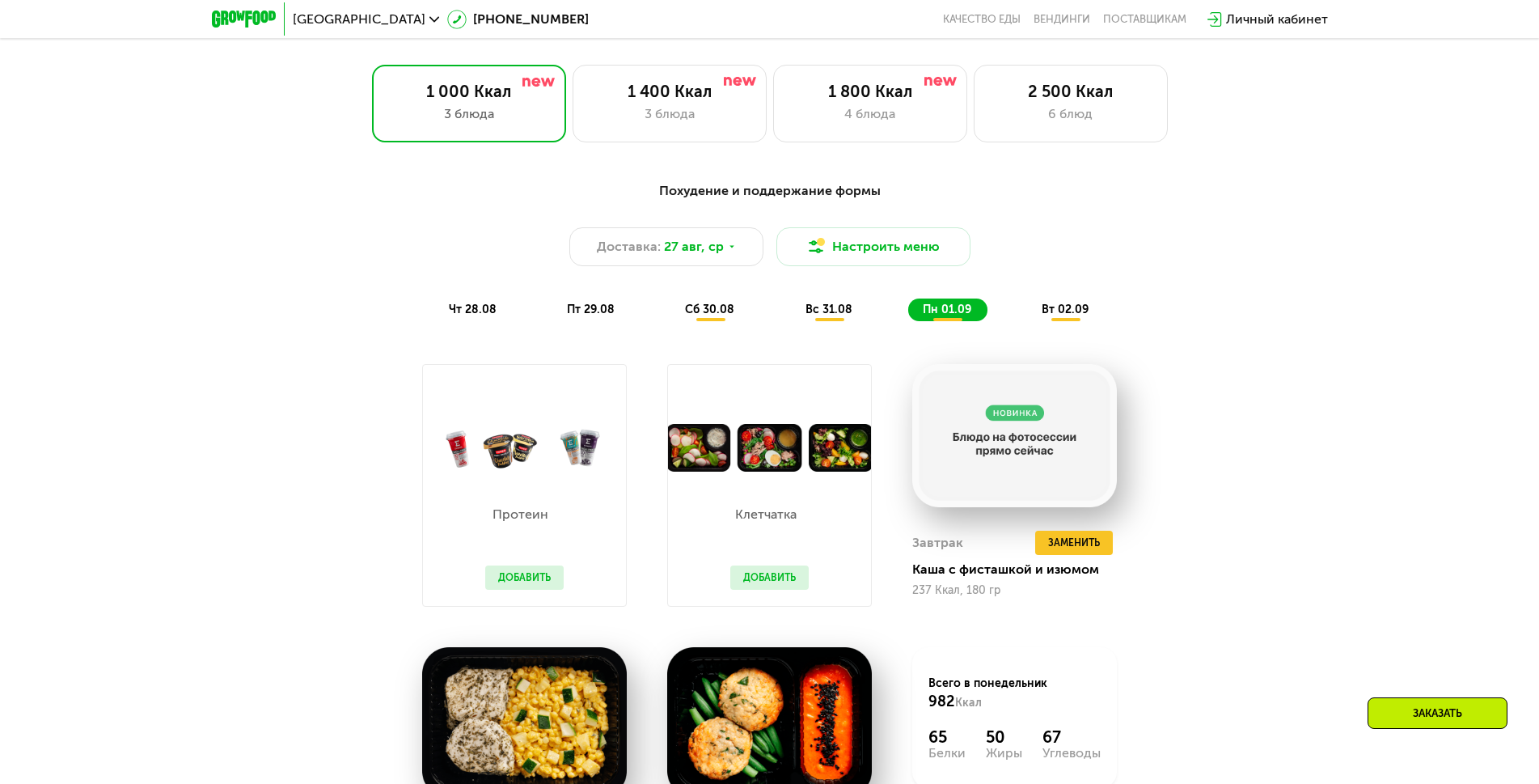
click at [1069, 316] on span "вт 02.09" at bounding box center [1065, 309] width 47 height 13
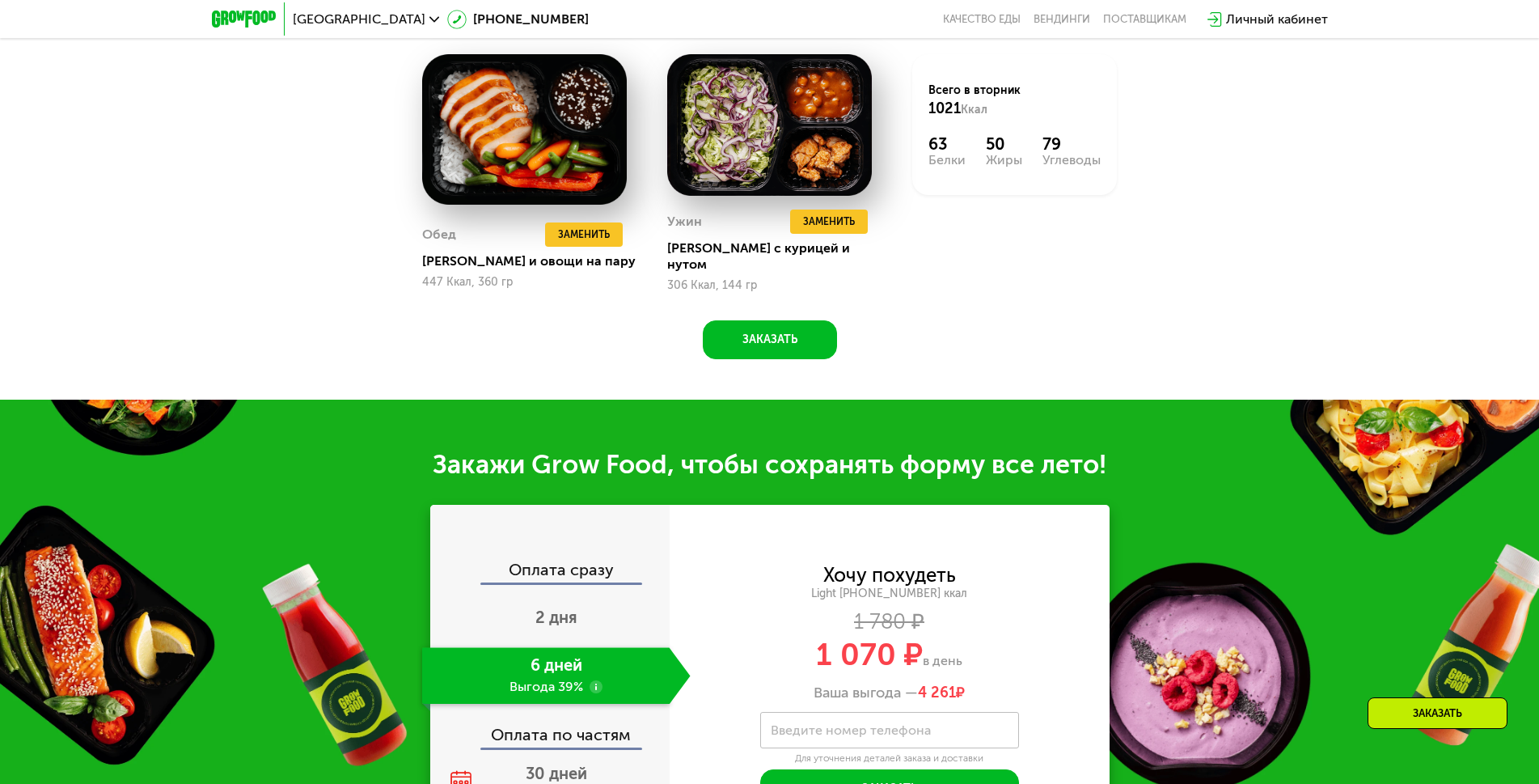
scroll to position [1707, 0]
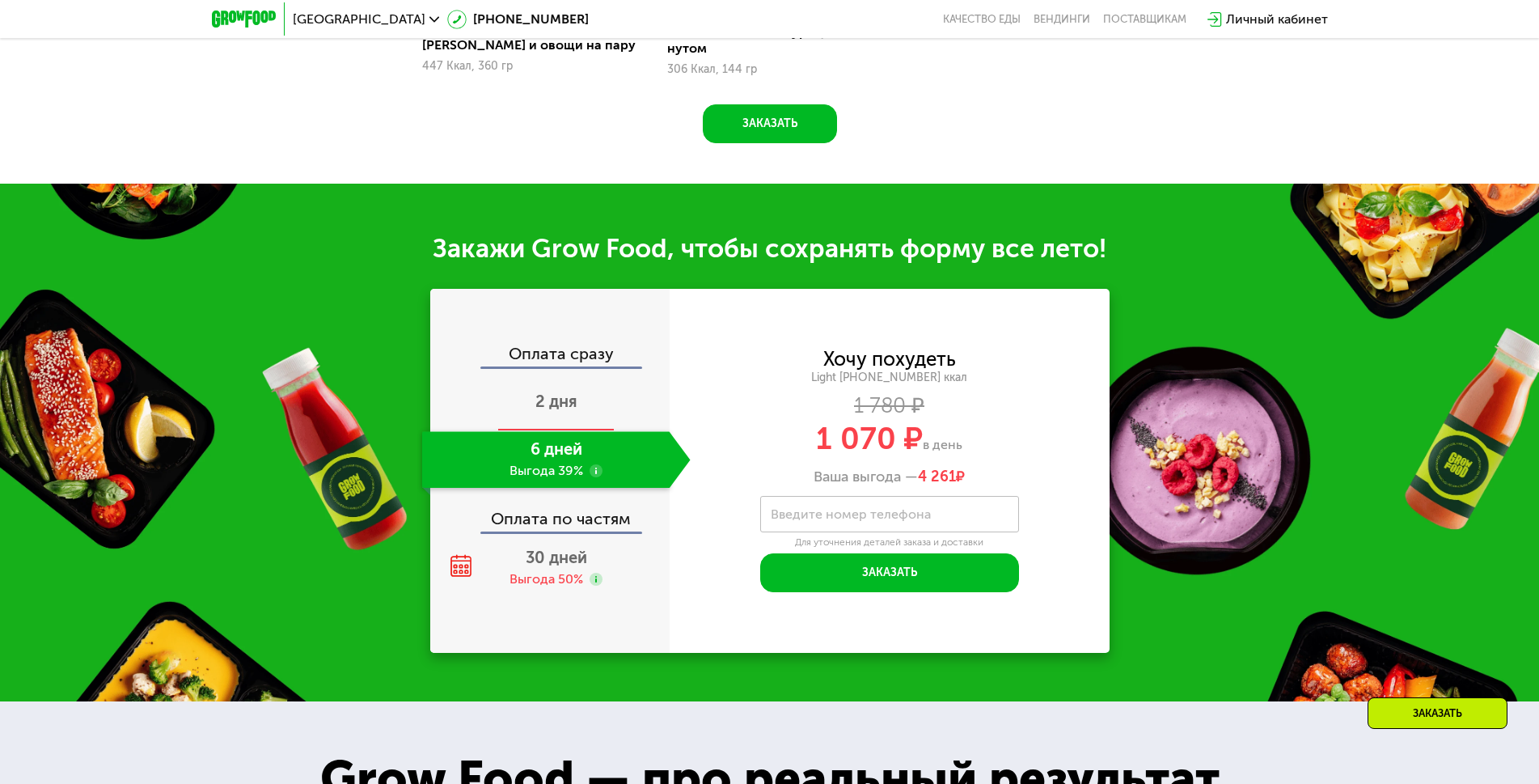
click at [547, 407] on span "2 дня" at bounding box center [556, 401] width 42 height 20
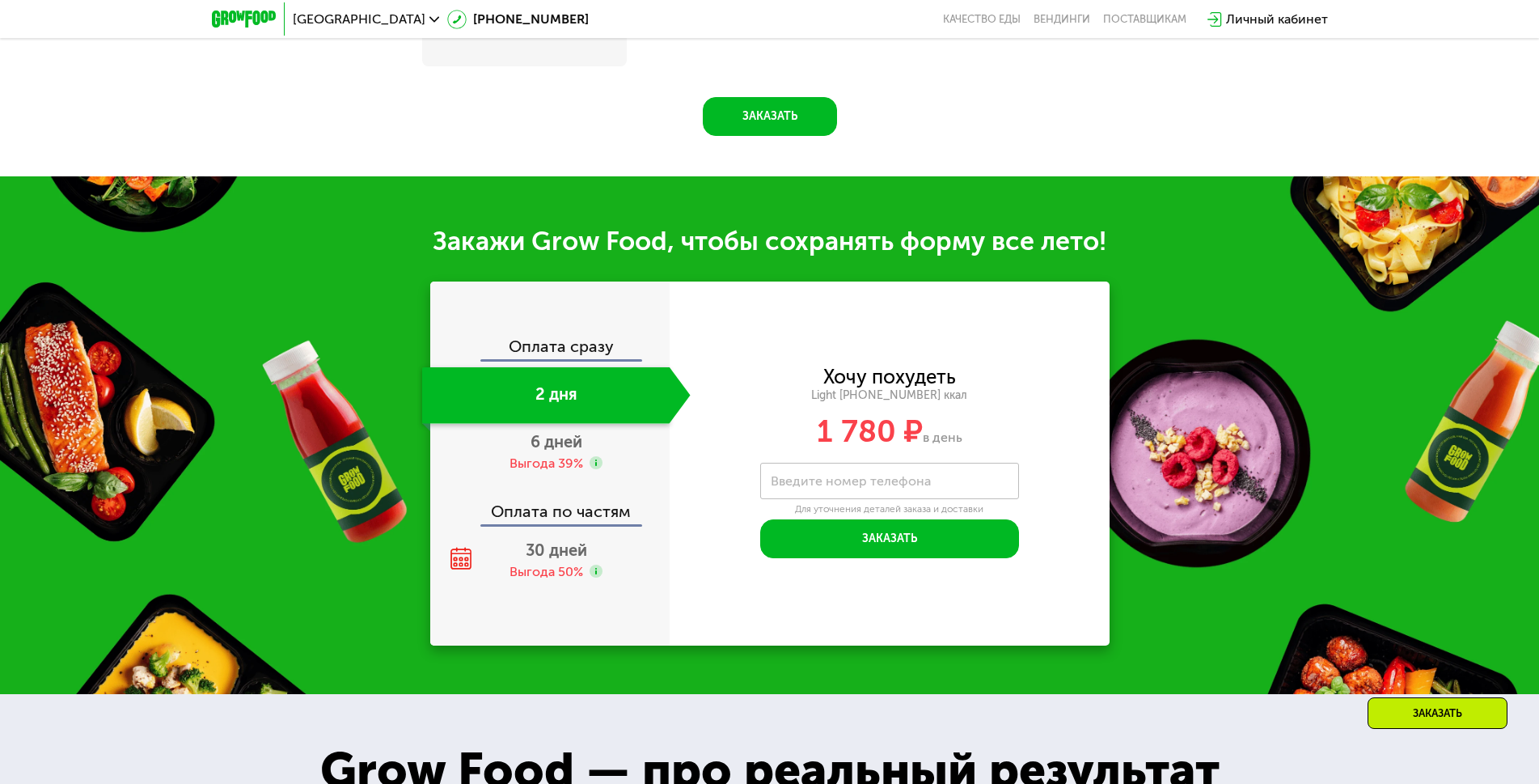
scroll to position [1605, 0]
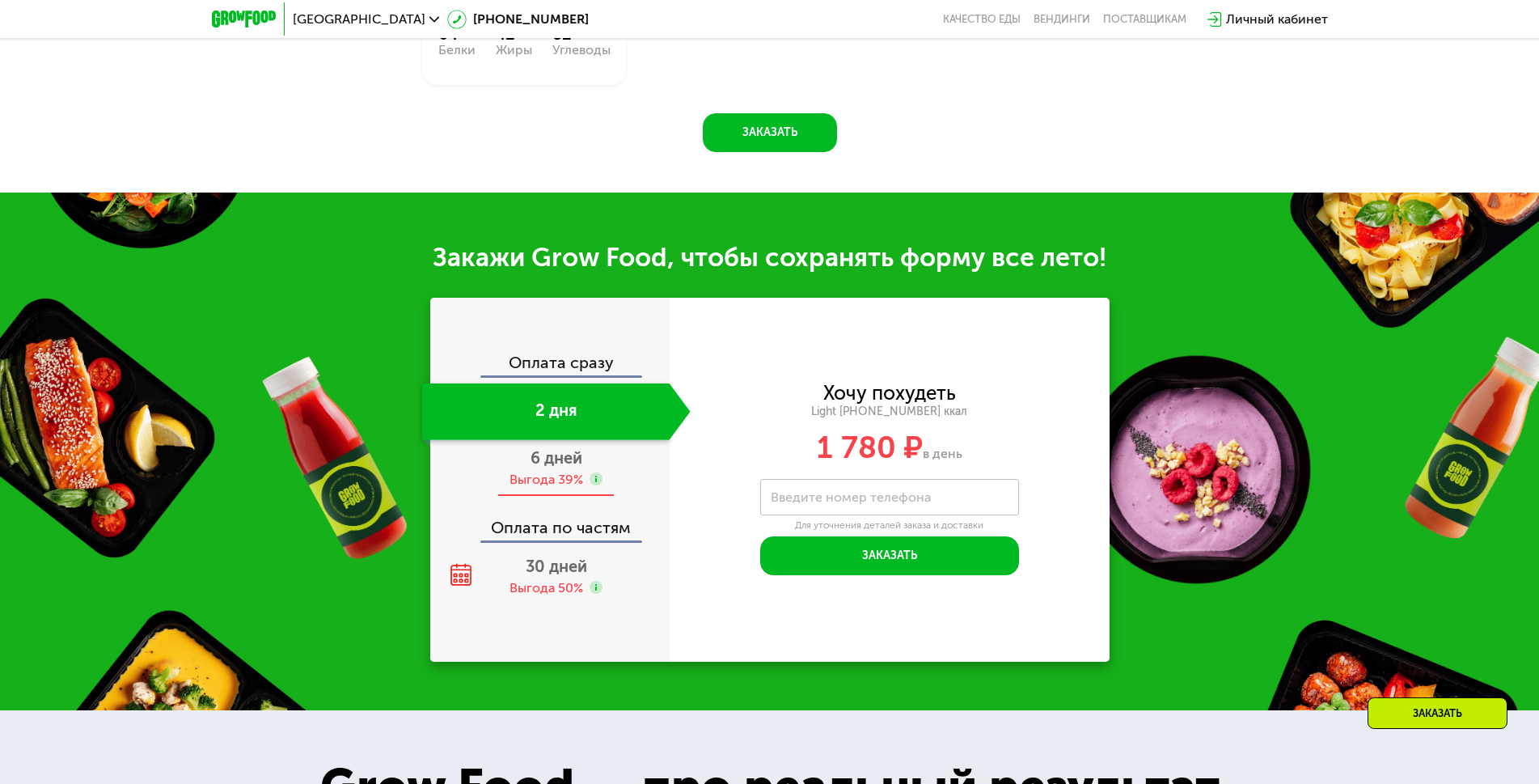
click at [546, 471] on div "Выгода 39%" at bounding box center [547, 480] width 74 height 18
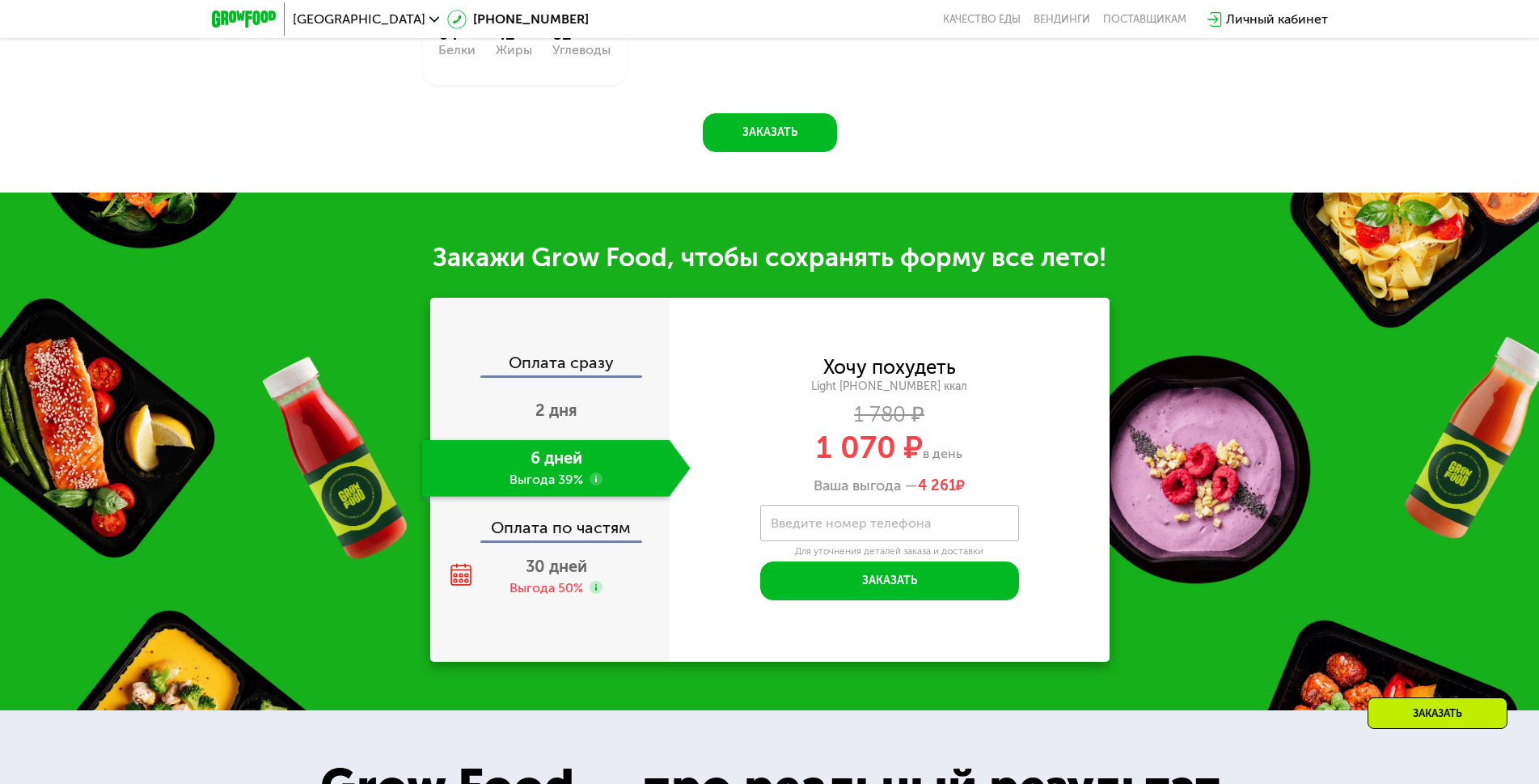
click at [547, 511] on div "Оплата по частям" at bounding box center [550, 521] width 238 height 37
click at [541, 579] on div "Выгода 50%" at bounding box center [547, 588] width 74 height 18
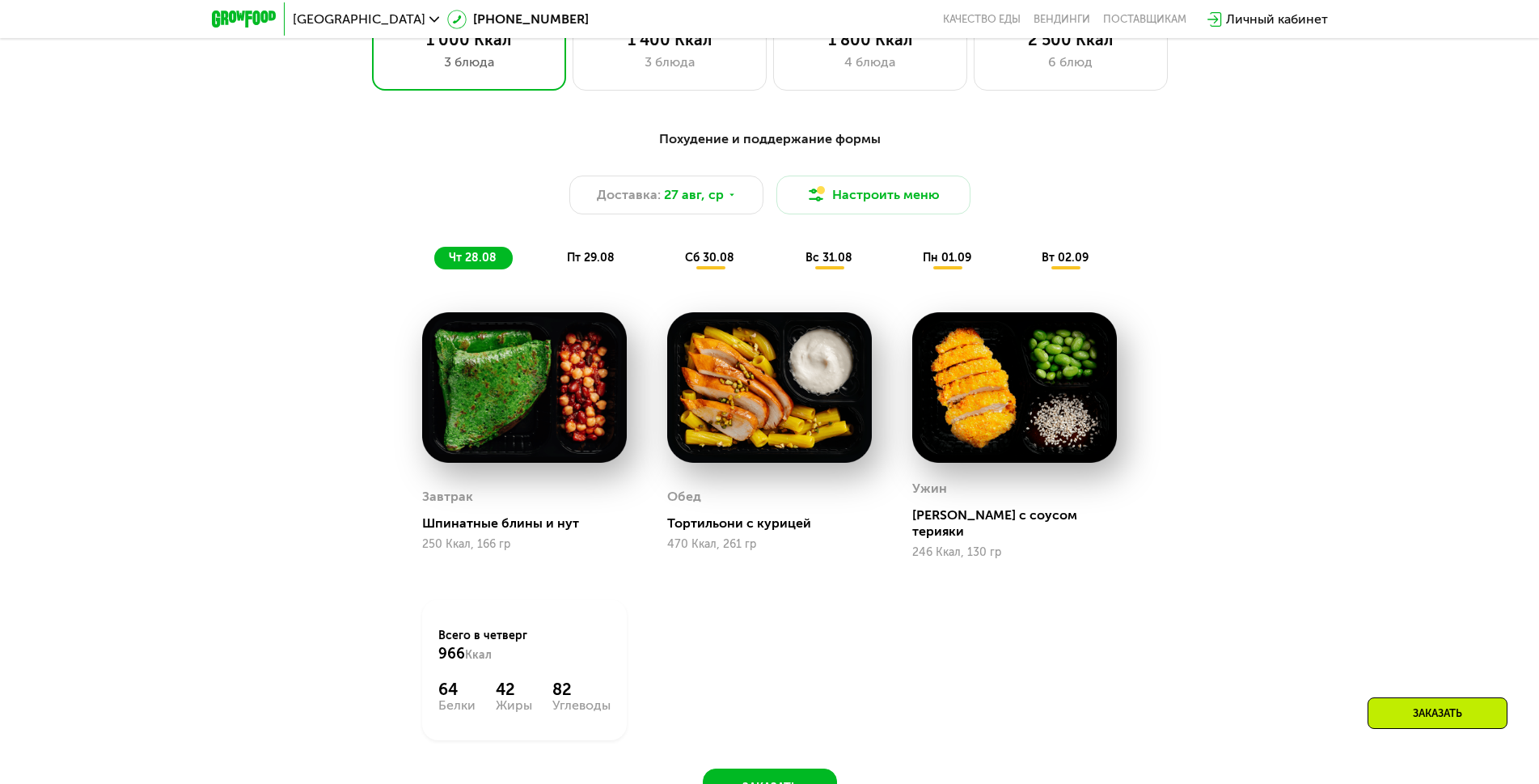
scroll to position [958, 0]
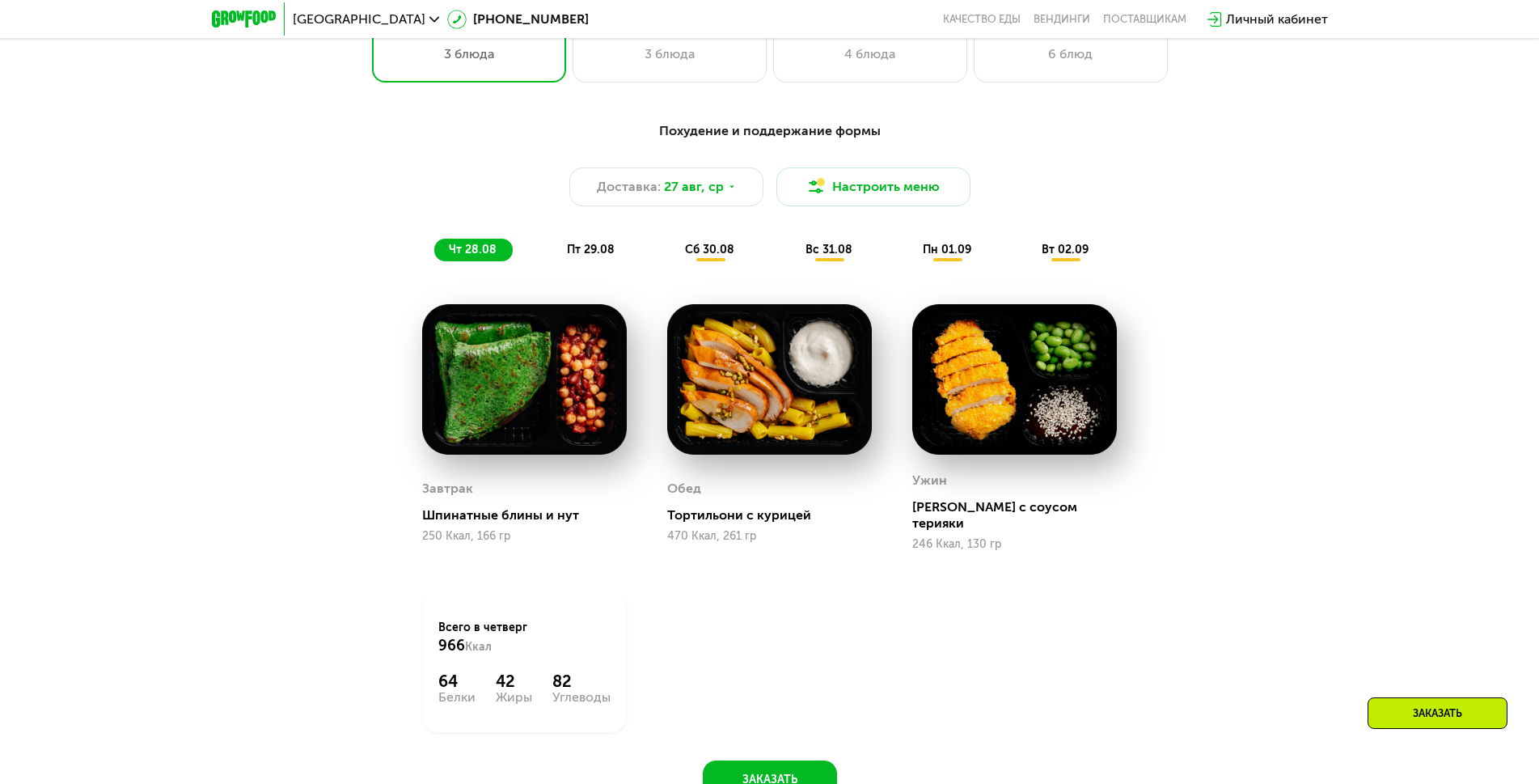
click at [670, 247] on div "пт 29.08" at bounding box center [710, 249] width 80 height 22
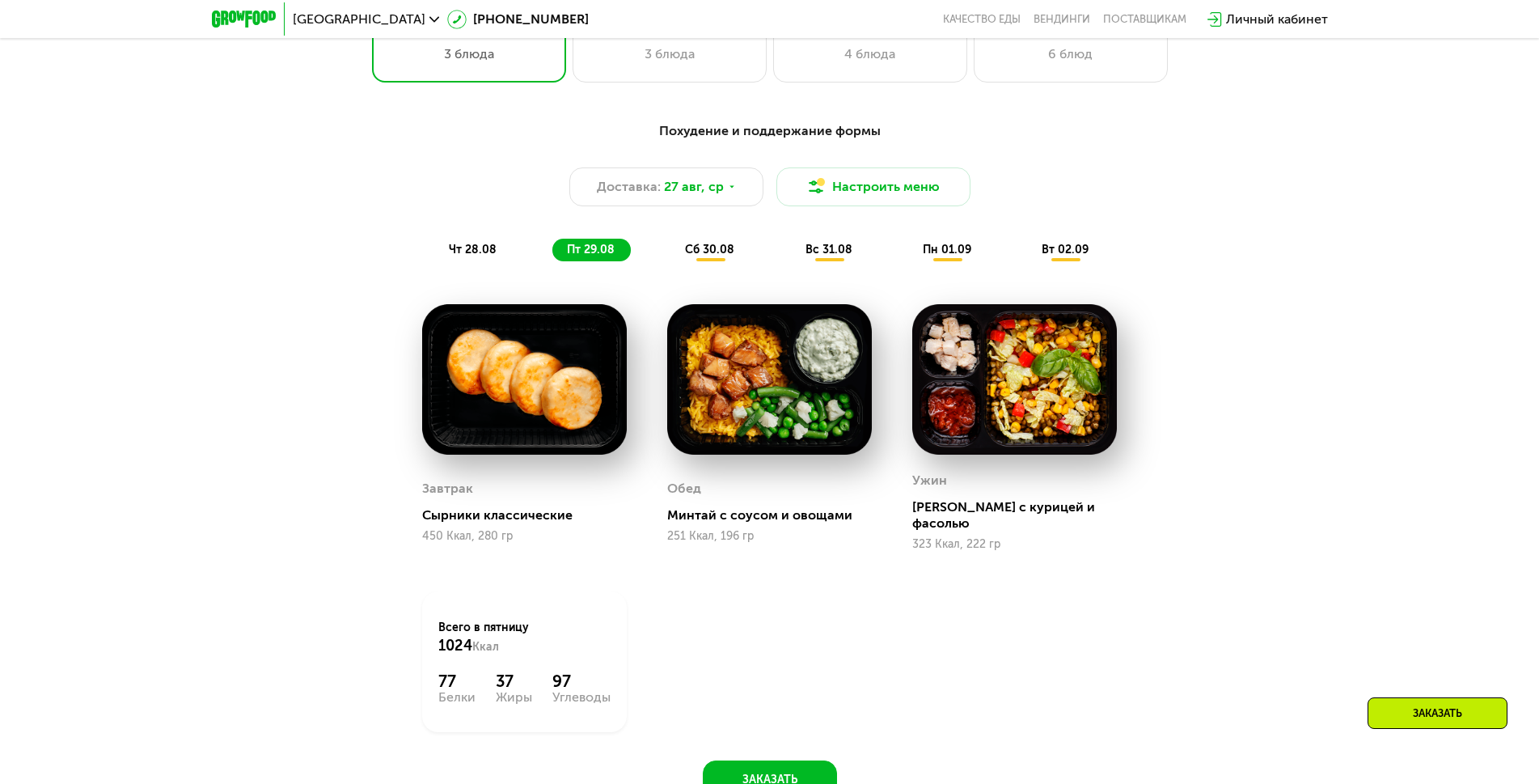
click at [719, 251] on span "сб 30.08" at bounding box center [709, 249] width 49 height 13
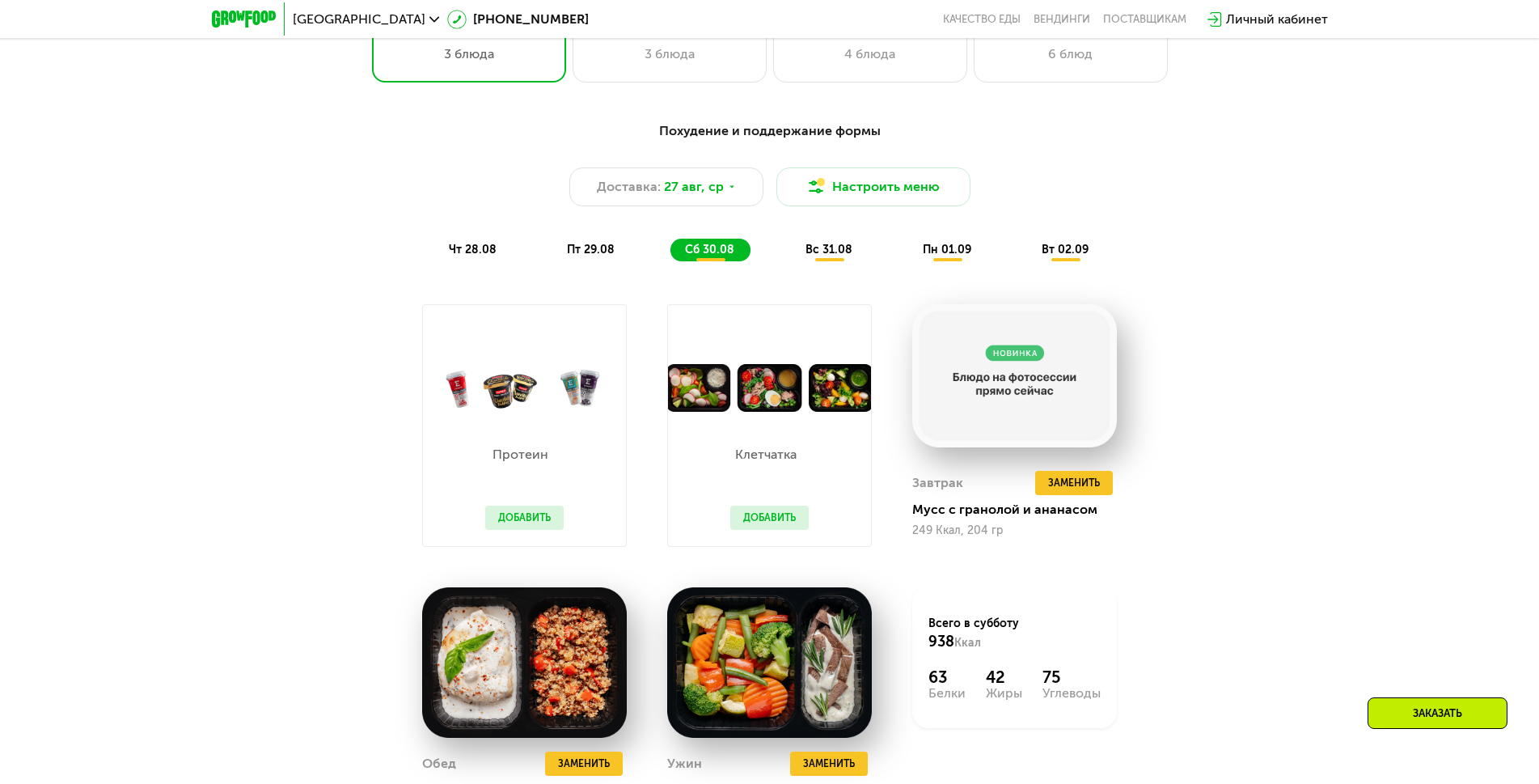
click at [810, 255] on span "вс 31.08" at bounding box center [829, 249] width 47 height 13
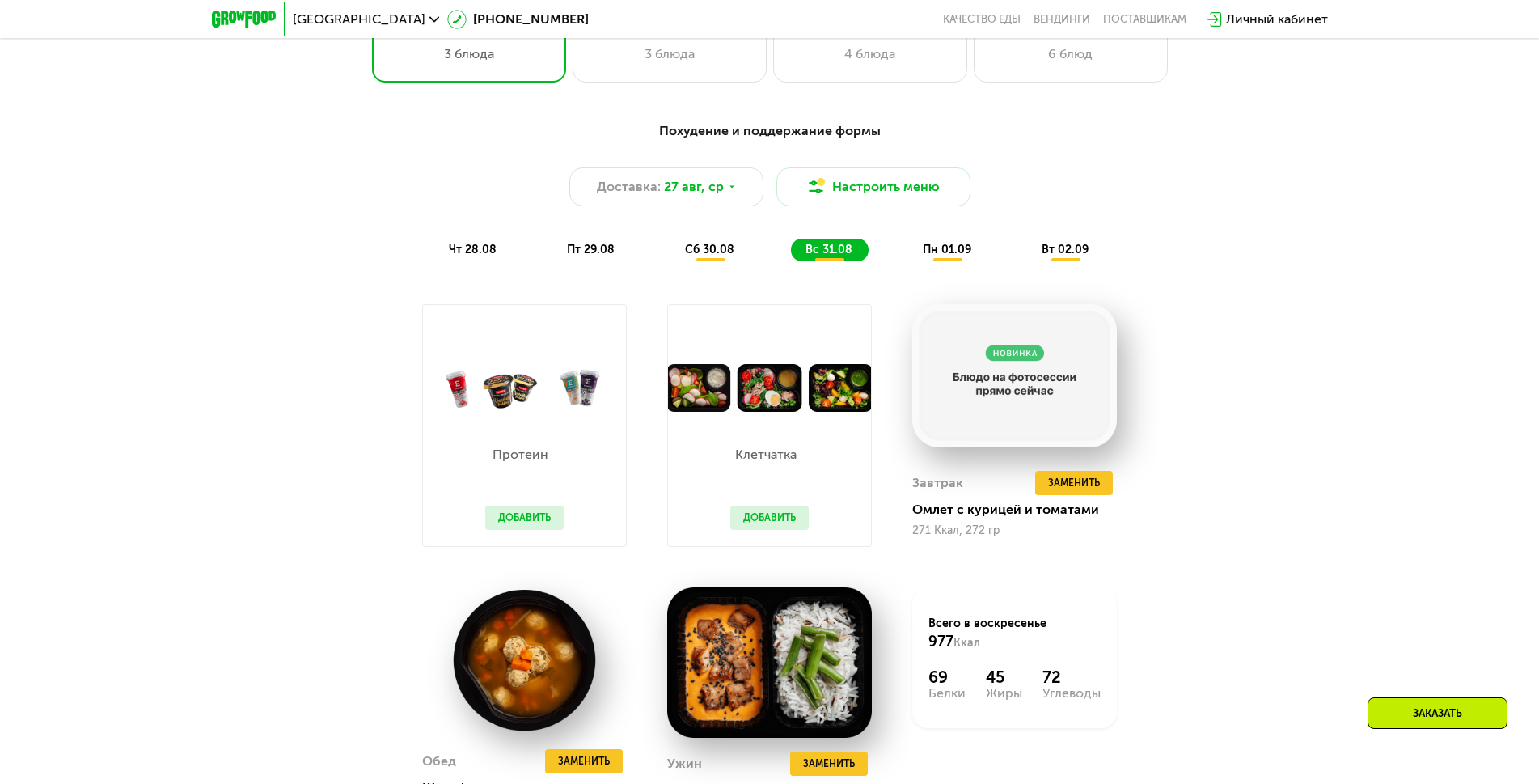
click at [948, 256] on span "пн 01.09" at bounding box center [947, 249] width 49 height 13
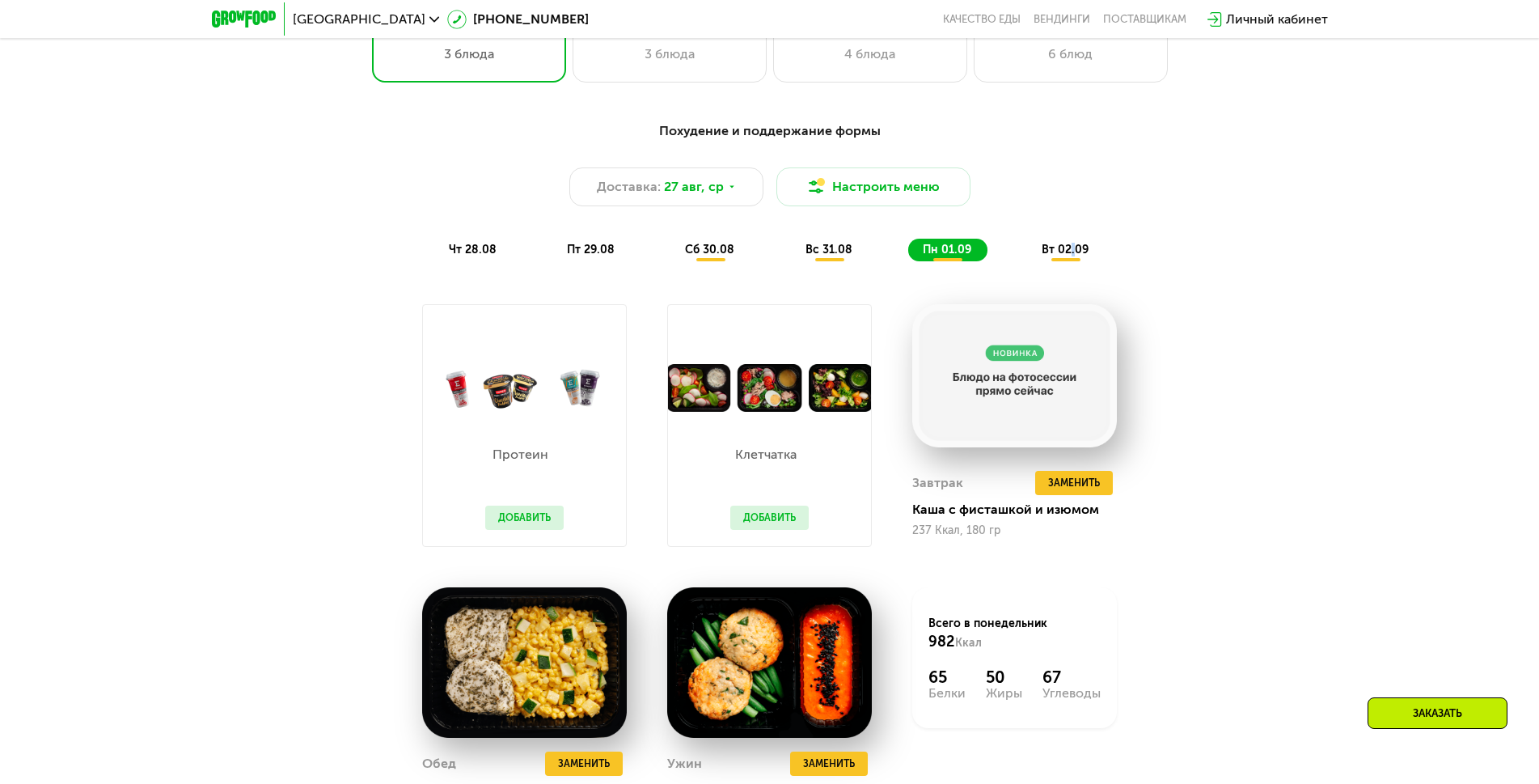
click at [1073, 253] on span "вт 02.09" at bounding box center [1065, 249] width 47 height 13
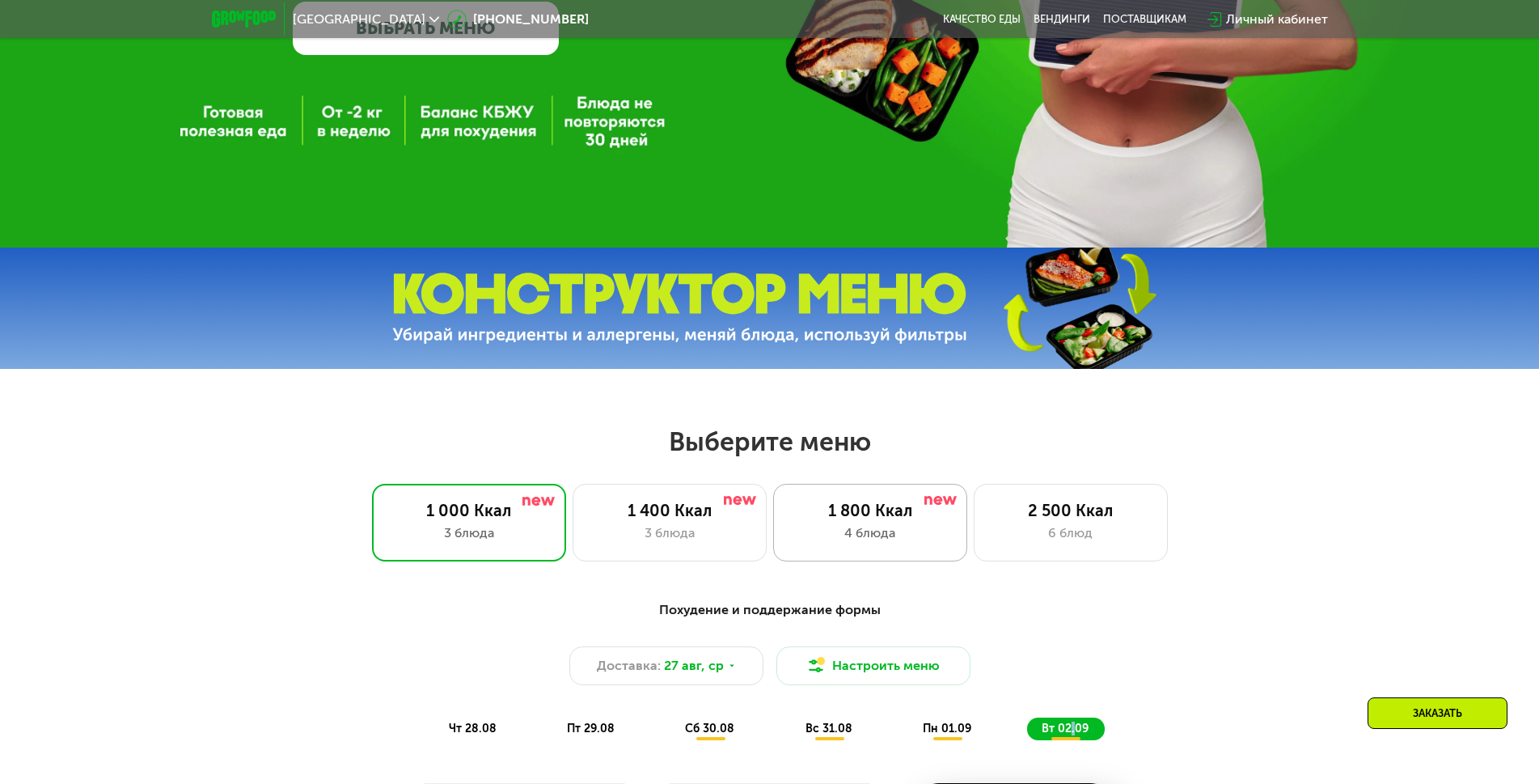
scroll to position [634, 0]
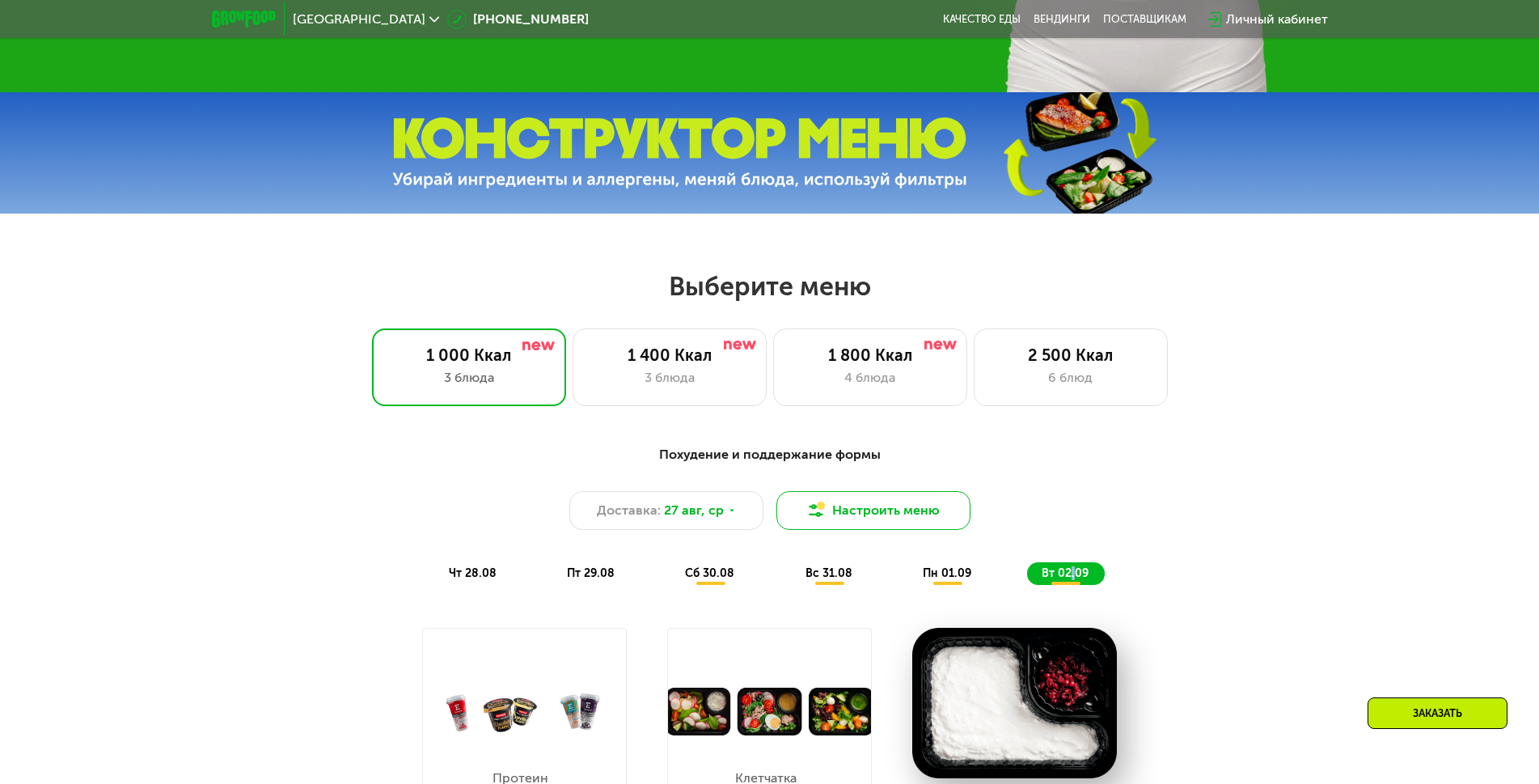
click at [863, 517] on button "Настроить меню" at bounding box center [873, 511] width 194 height 39
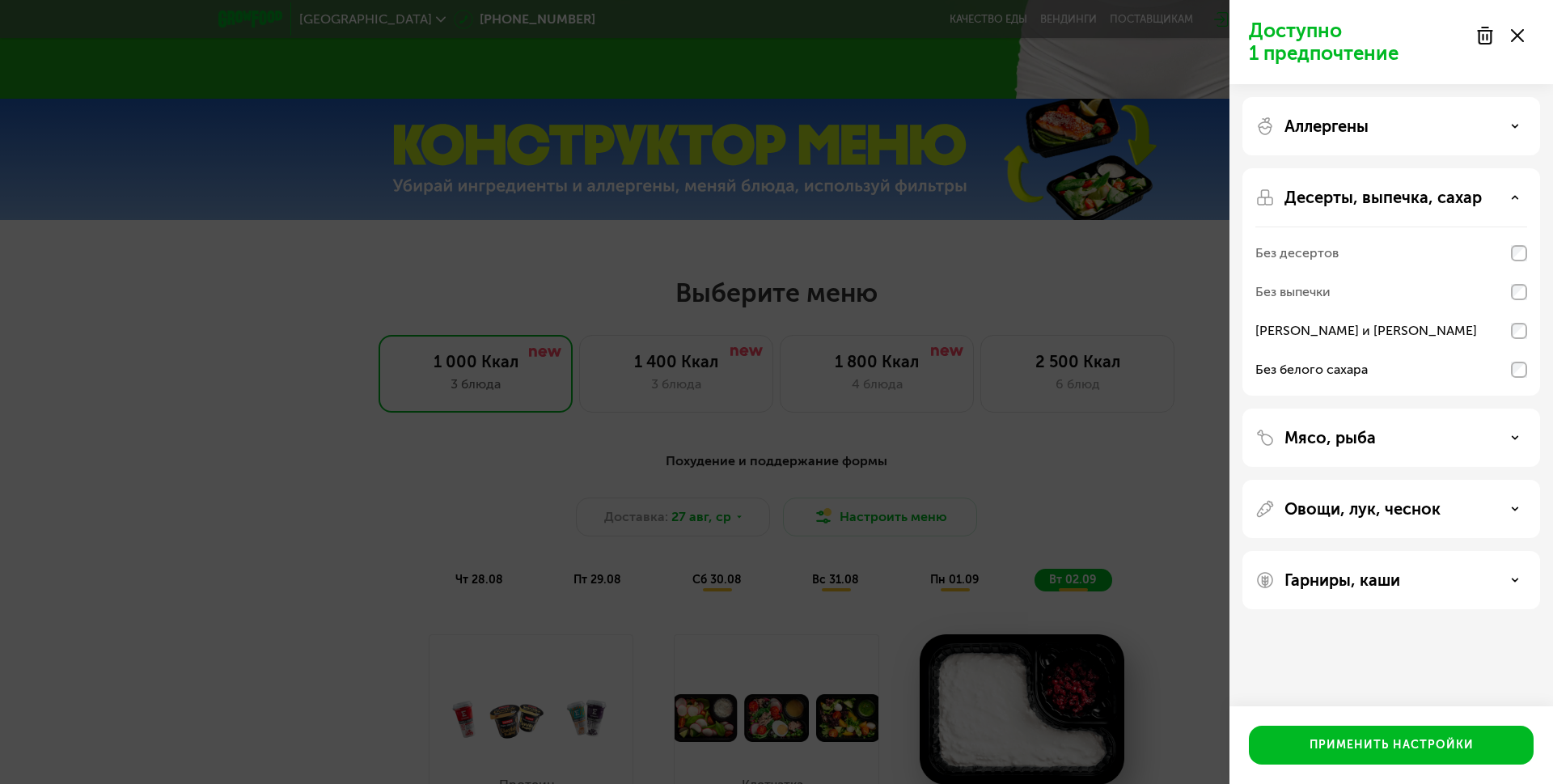
click at [1126, 263] on div "Доступно 1 предпочтение Аллергены Десерты, выпечка, сахар Без десертов Без выпе…" at bounding box center [776, 392] width 1553 height 784
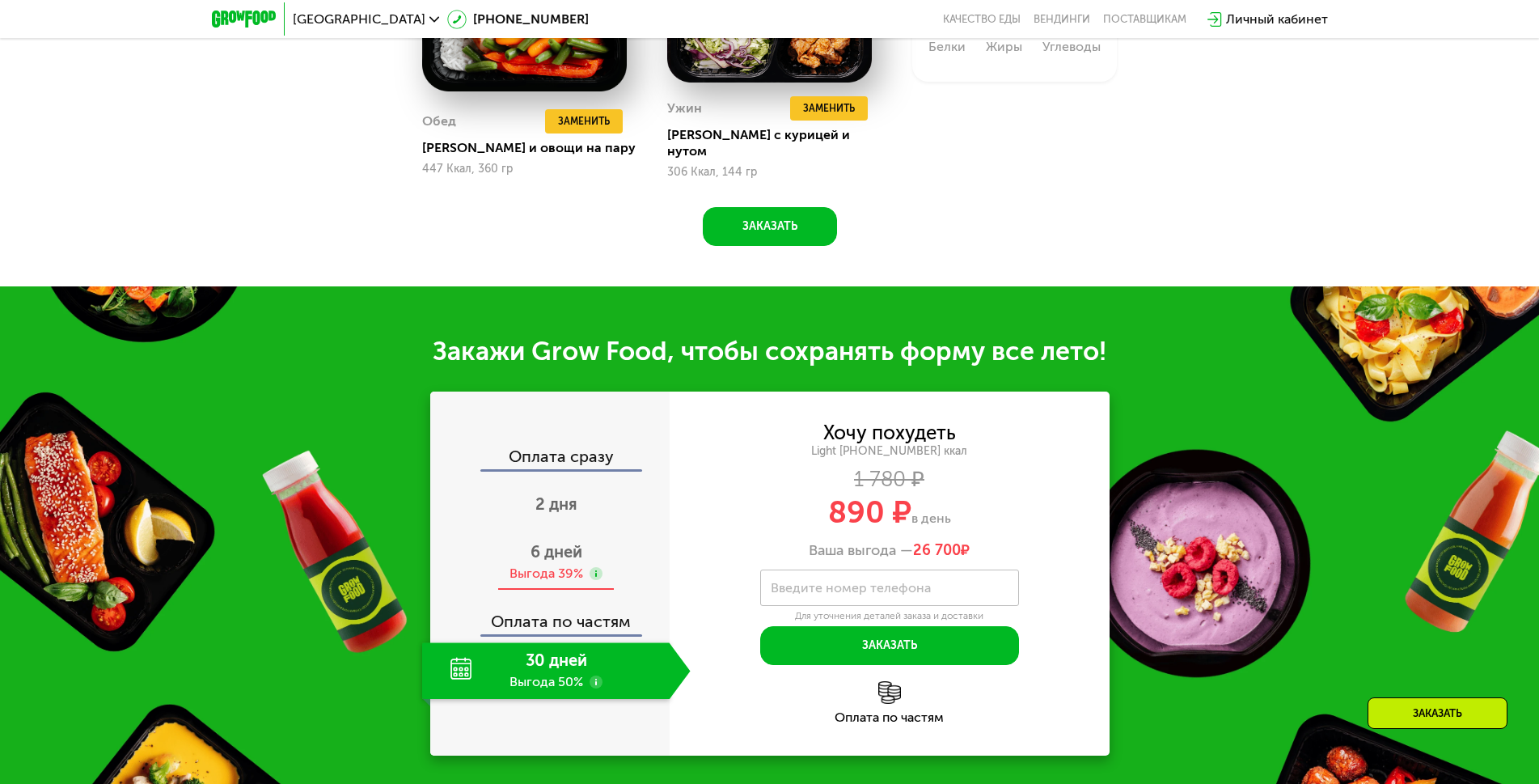
scroll to position [1605, 0]
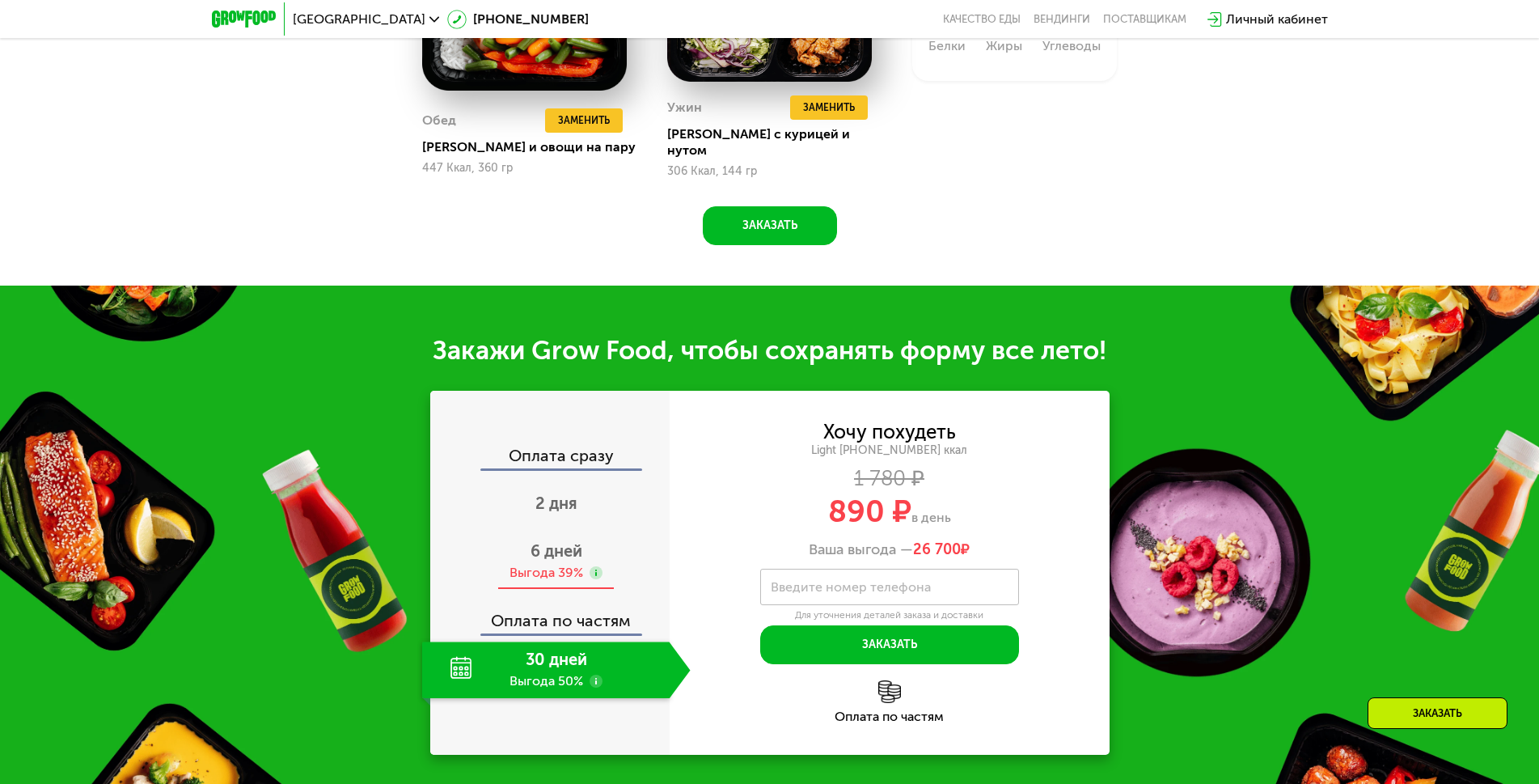
click at [540, 554] on span "6 дней" at bounding box center [556, 551] width 52 height 20
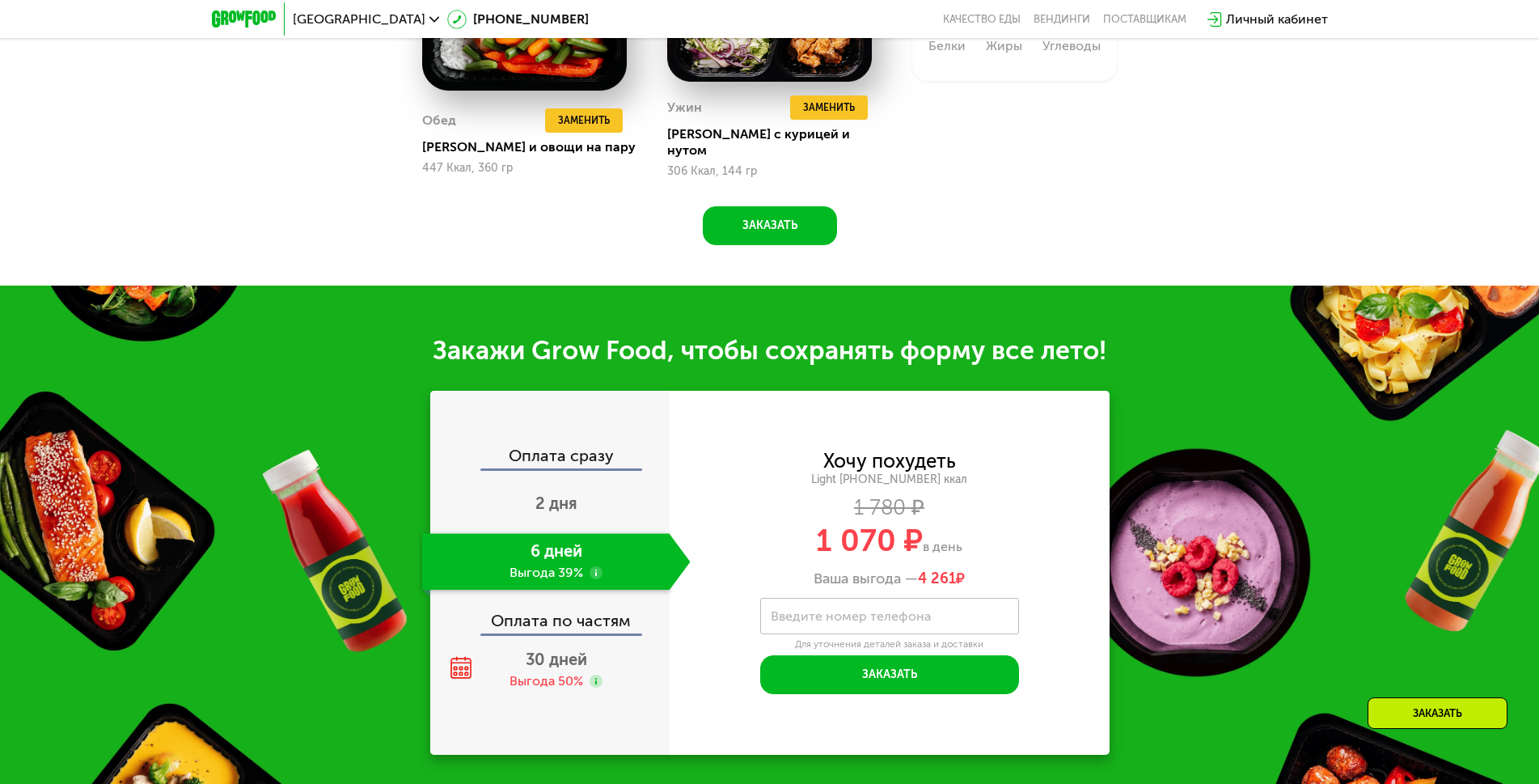
click at [887, 615] on label "Введите номер телефона" at bounding box center [851, 616] width 160 height 9
click at [887, 615] on input "Введите номер телефона" at bounding box center [889, 616] width 259 height 36
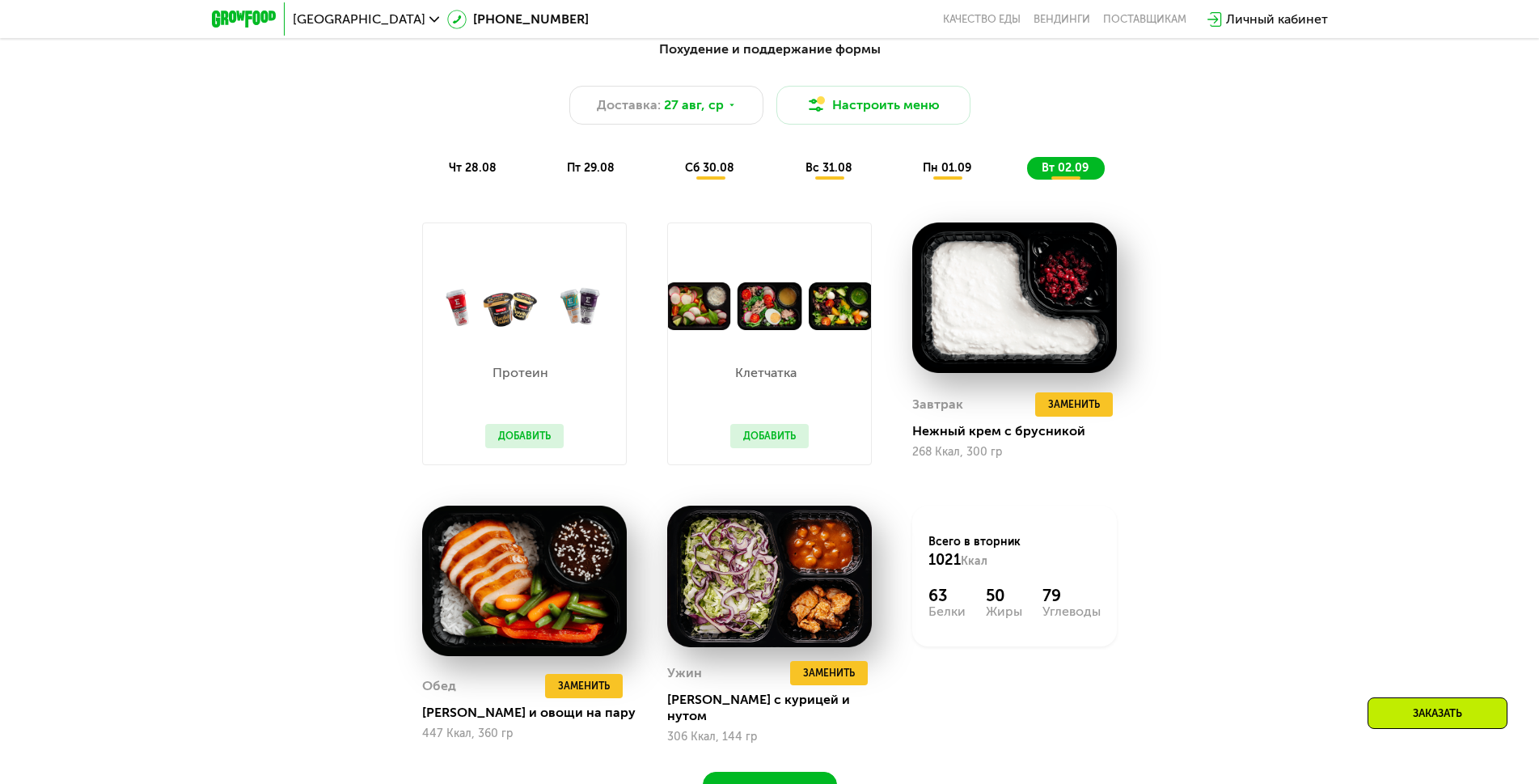
scroll to position [1281, 0]
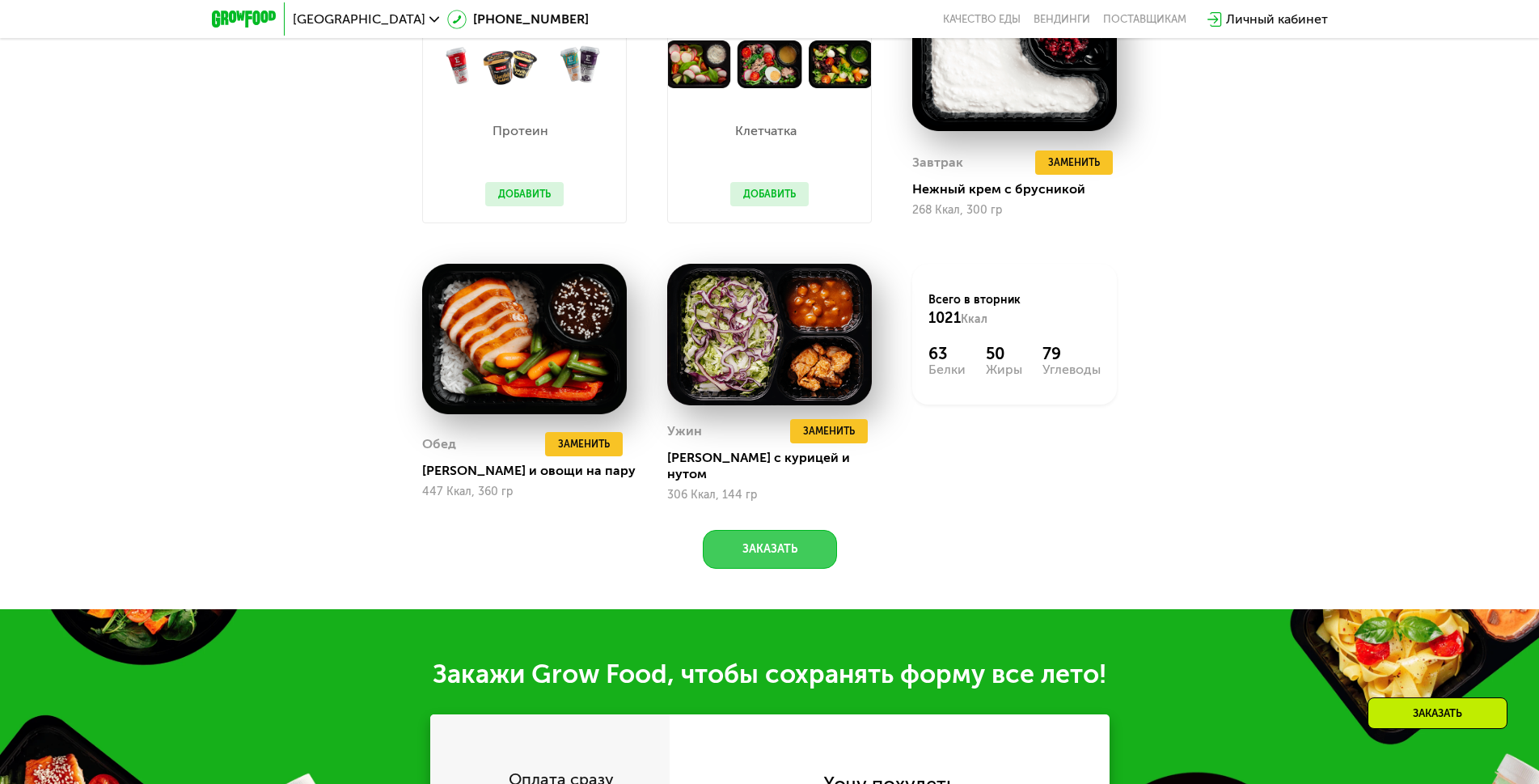
type input "**********"
click at [806, 546] on button "Заказать" at bounding box center [770, 549] width 134 height 39
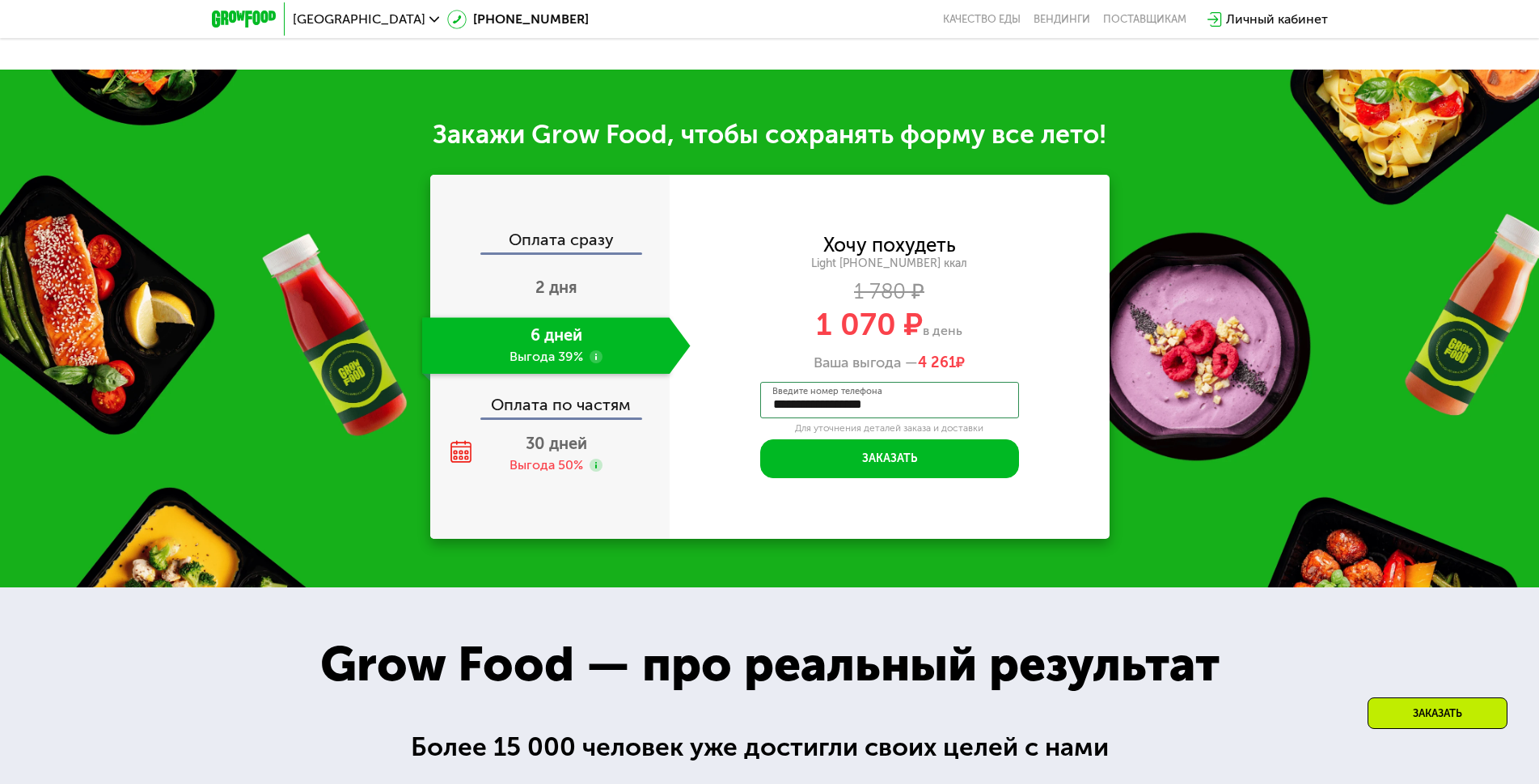
scroll to position [1890, 0]
